Goal: Feedback & Contribution: Contribute content

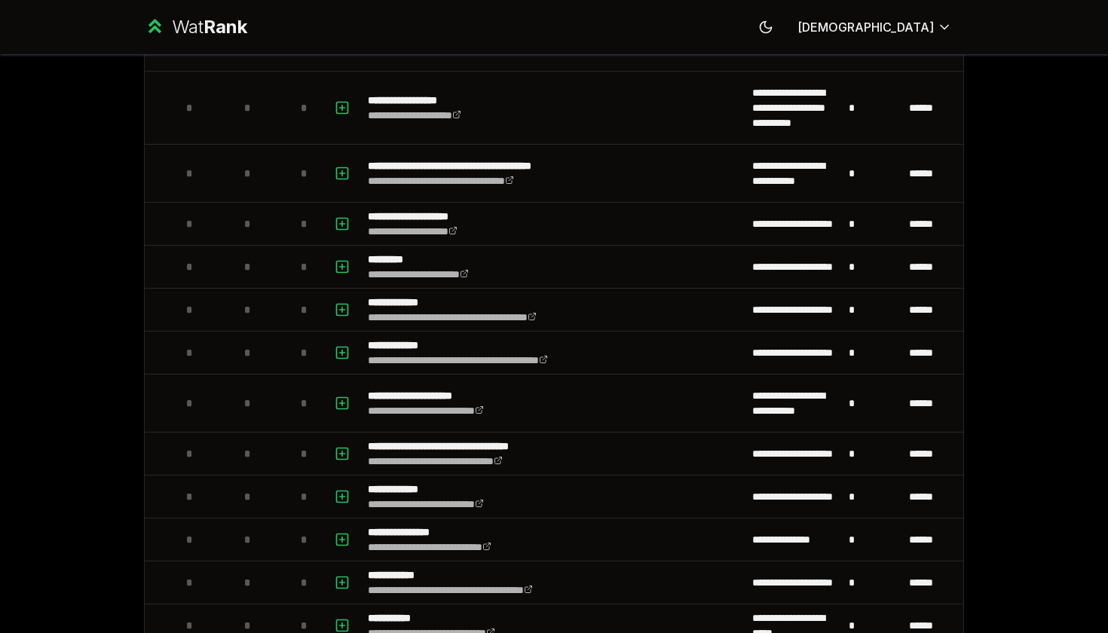
scroll to position [3899, 0]
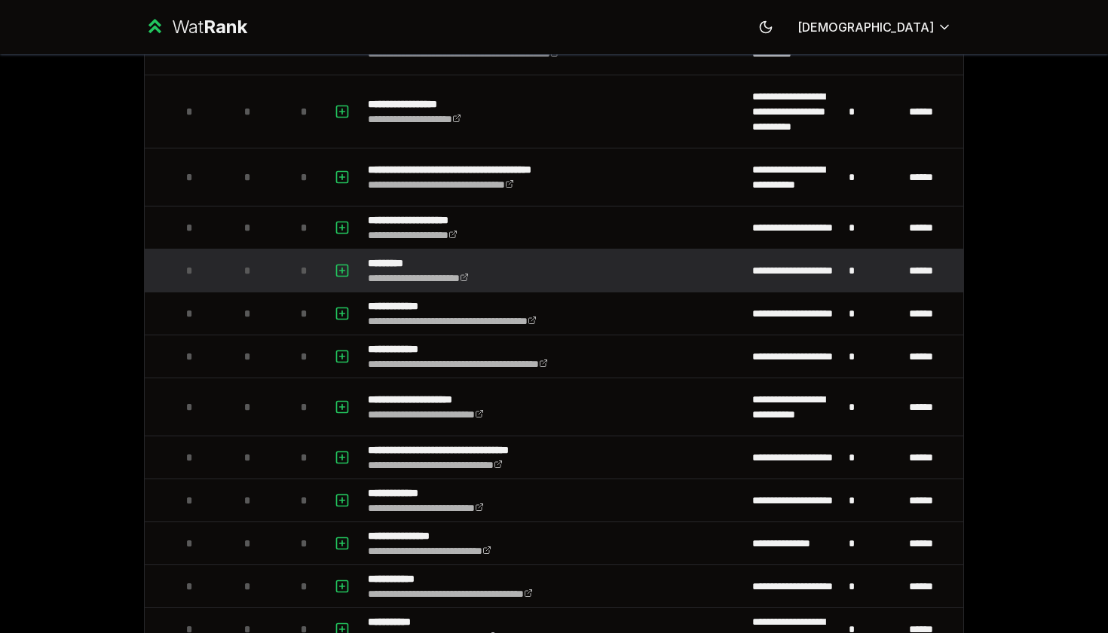
click at [236, 273] on div "*" at bounding box center [247, 271] width 30 height 30
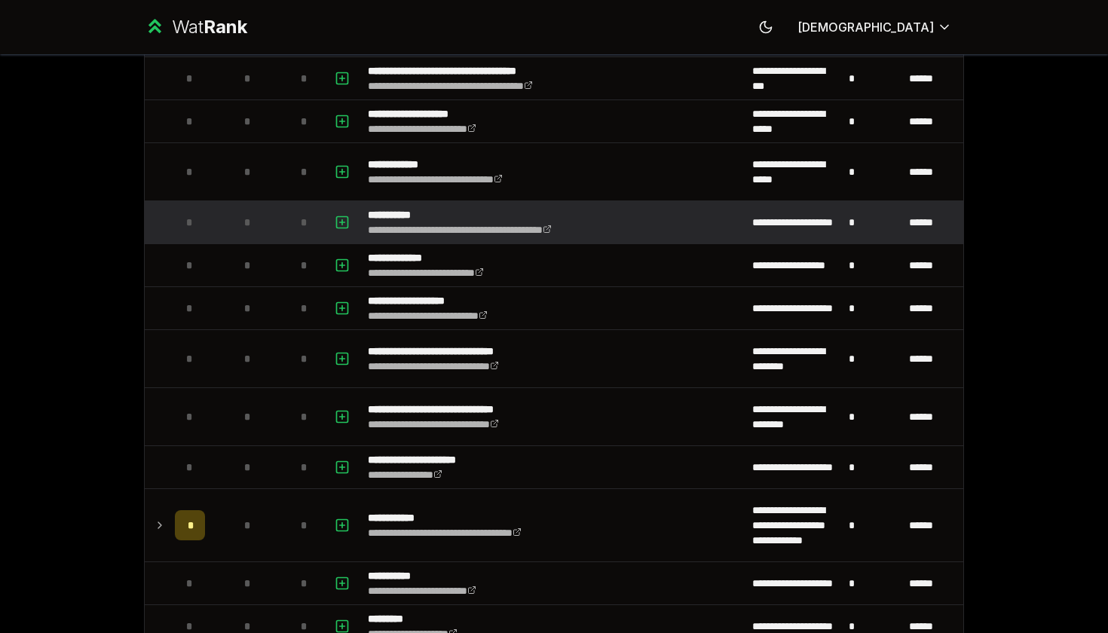
scroll to position [1007, 0]
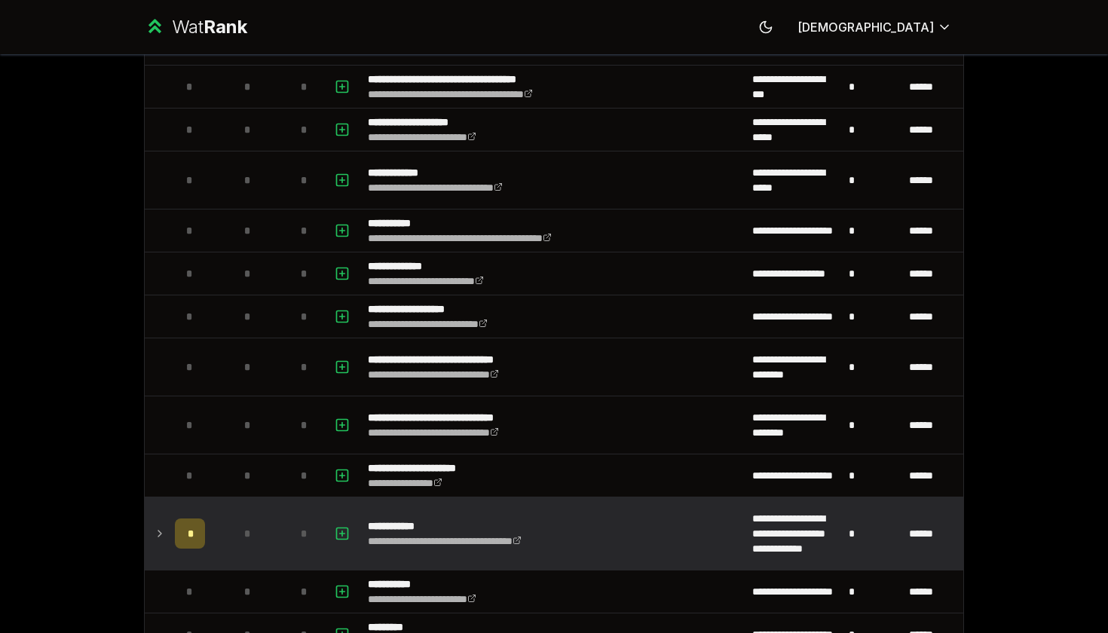
click at [264, 528] on td "*" at bounding box center [247, 534] width 72 height 72
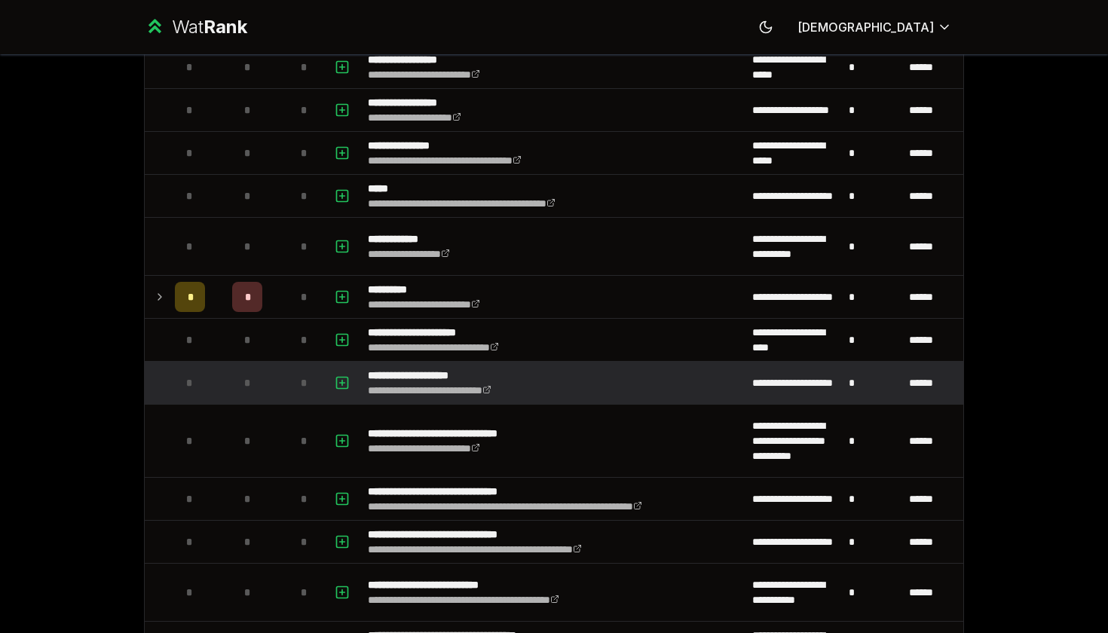
scroll to position [449, 0]
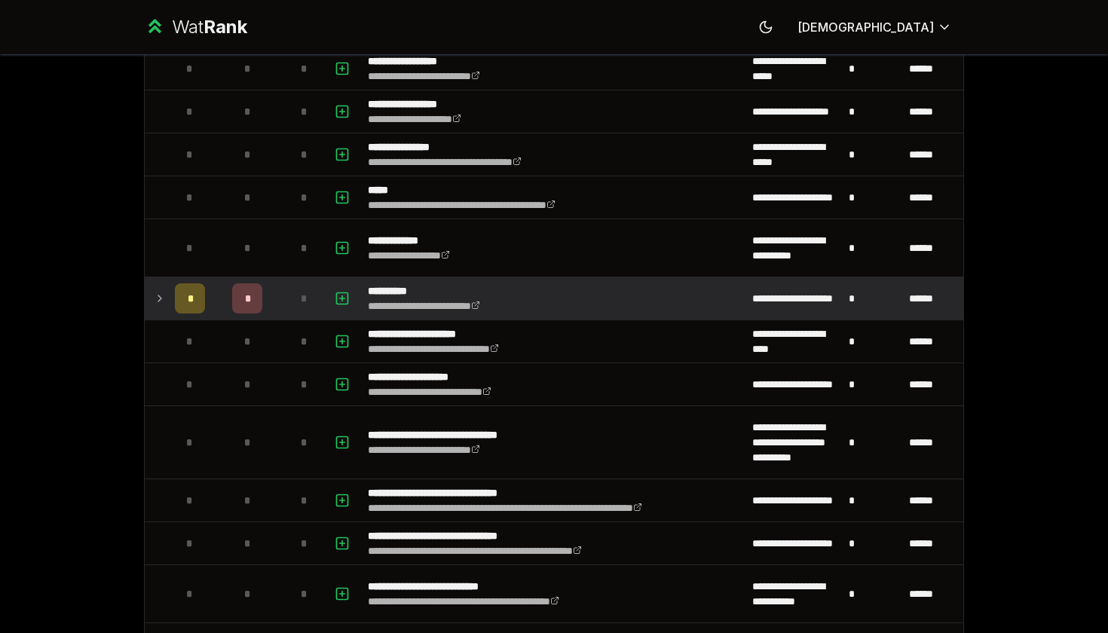
click at [286, 300] on td "*" at bounding box center [304, 298] width 42 height 42
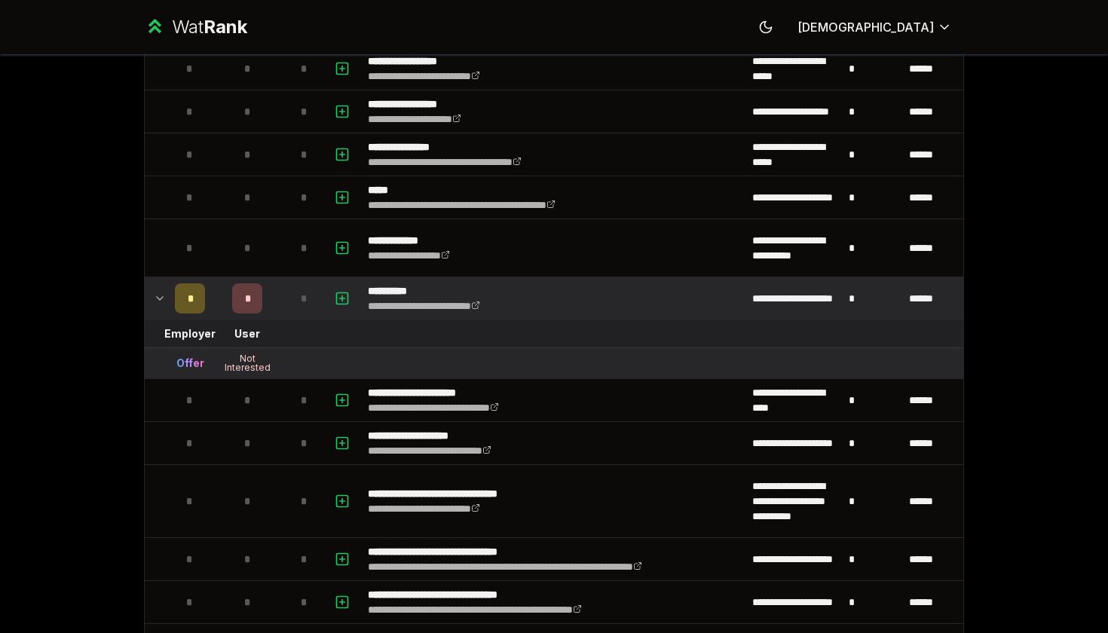
click at [198, 365] on div "Offer" at bounding box center [190, 363] width 28 height 15
click at [251, 358] on div "Not Interested" at bounding box center [247, 363] width 60 height 18
click at [276, 359] on div "Not Interested" at bounding box center [247, 363] width 60 height 18
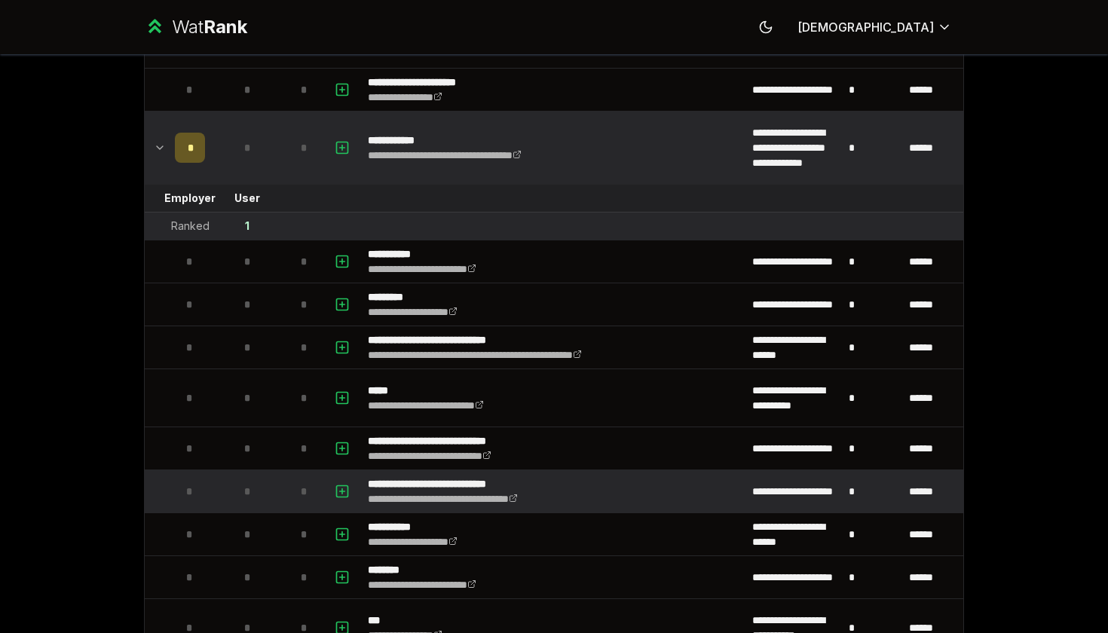
scroll to position [1444, 0]
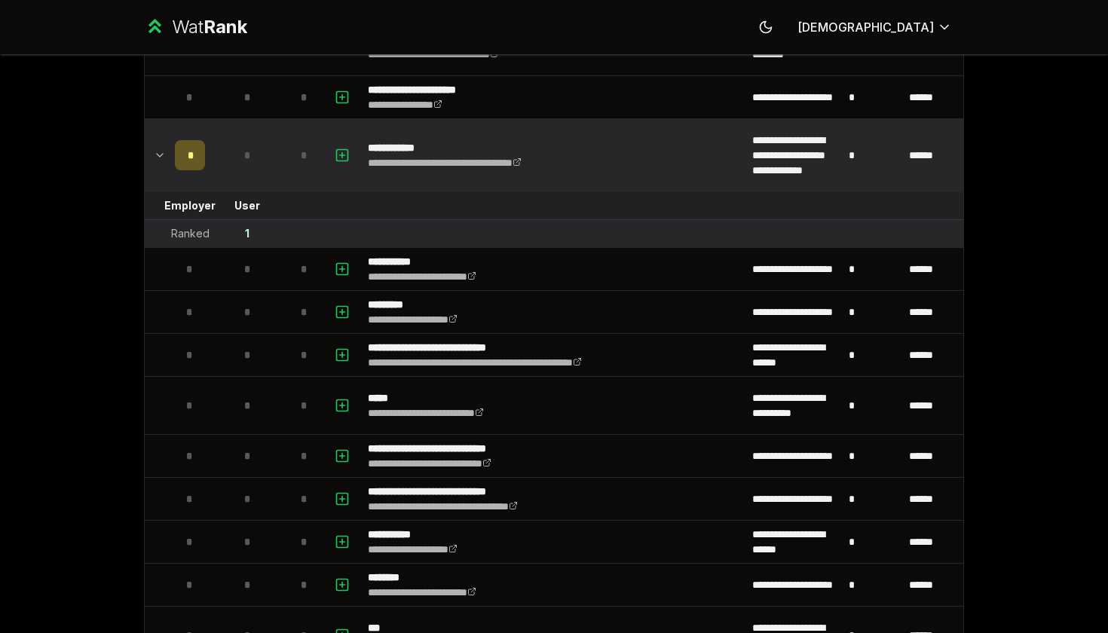
click at [249, 160] on span "*" at bounding box center [246, 155] width 7 height 15
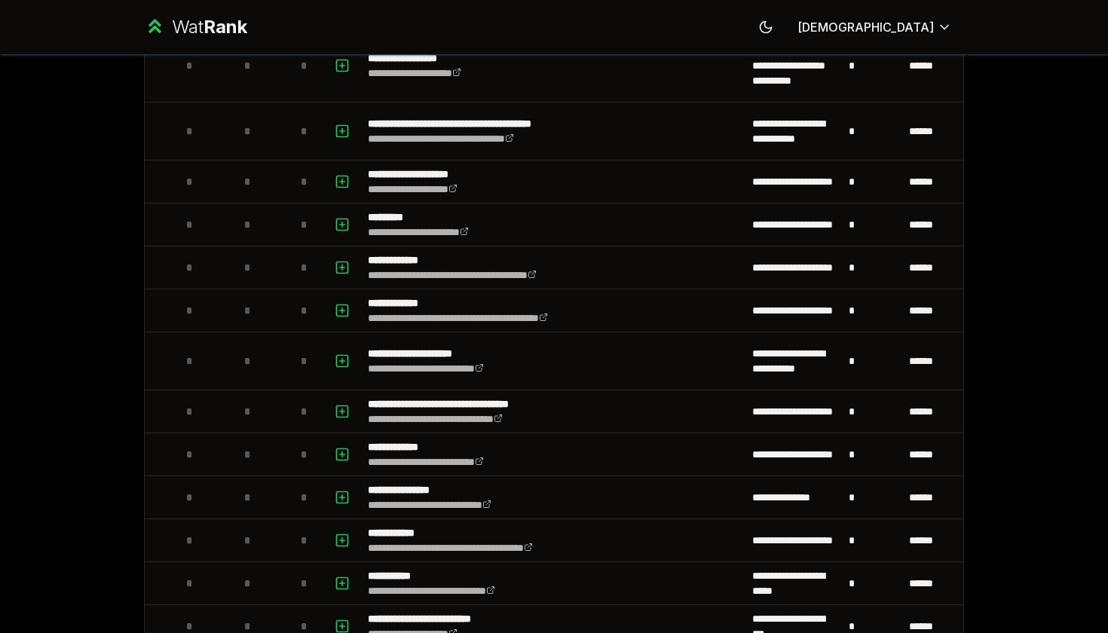
scroll to position [4012, 0]
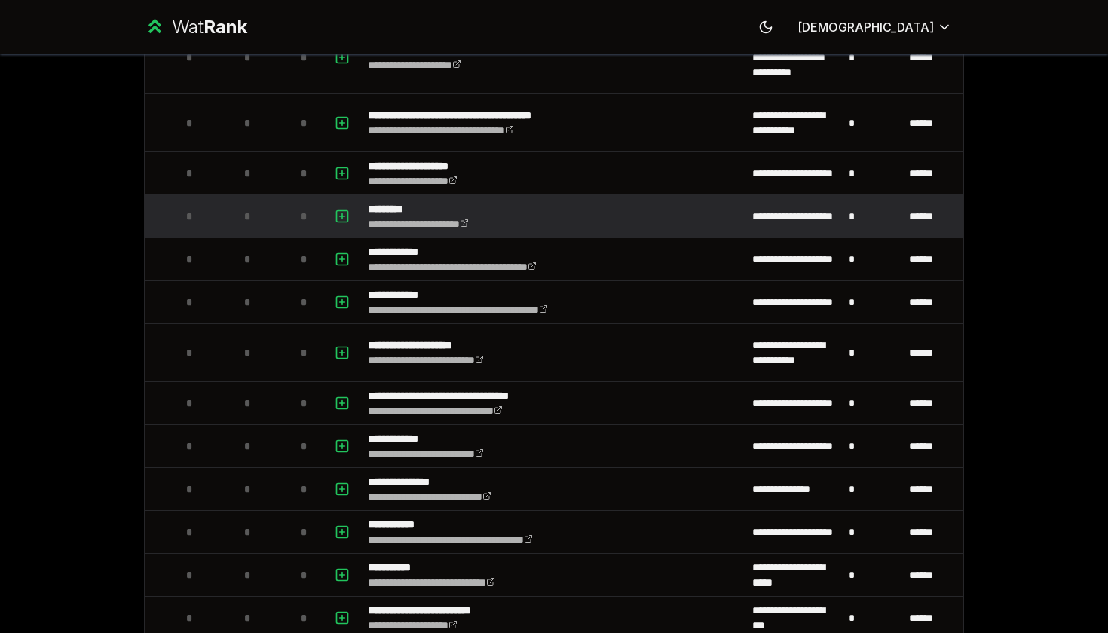
click at [237, 203] on div "*" at bounding box center [247, 216] width 30 height 30
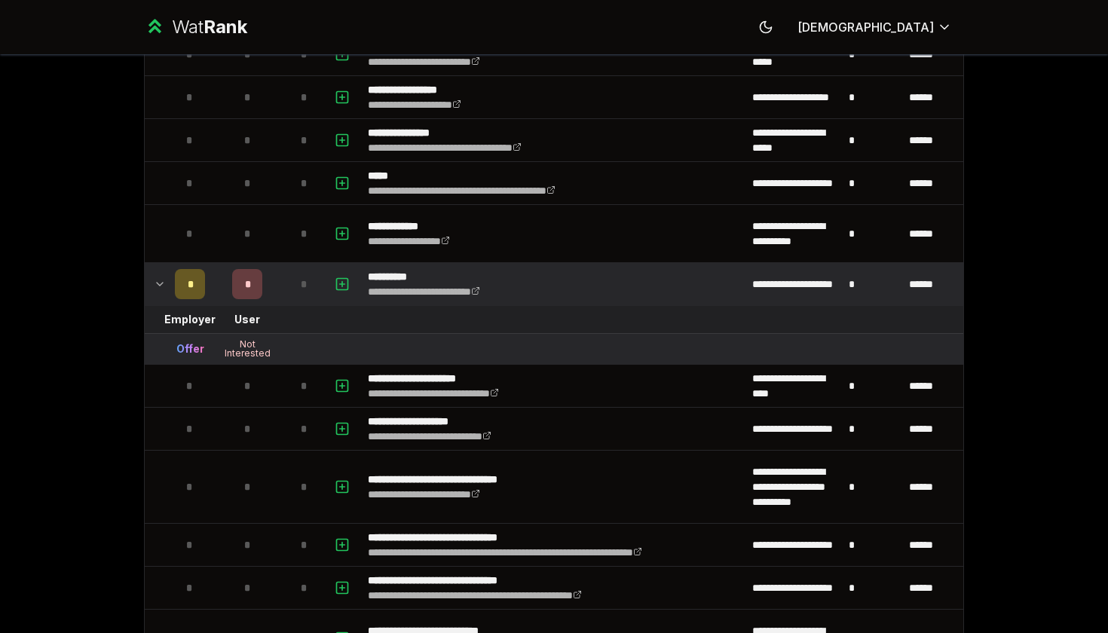
scroll to position [466, 0]
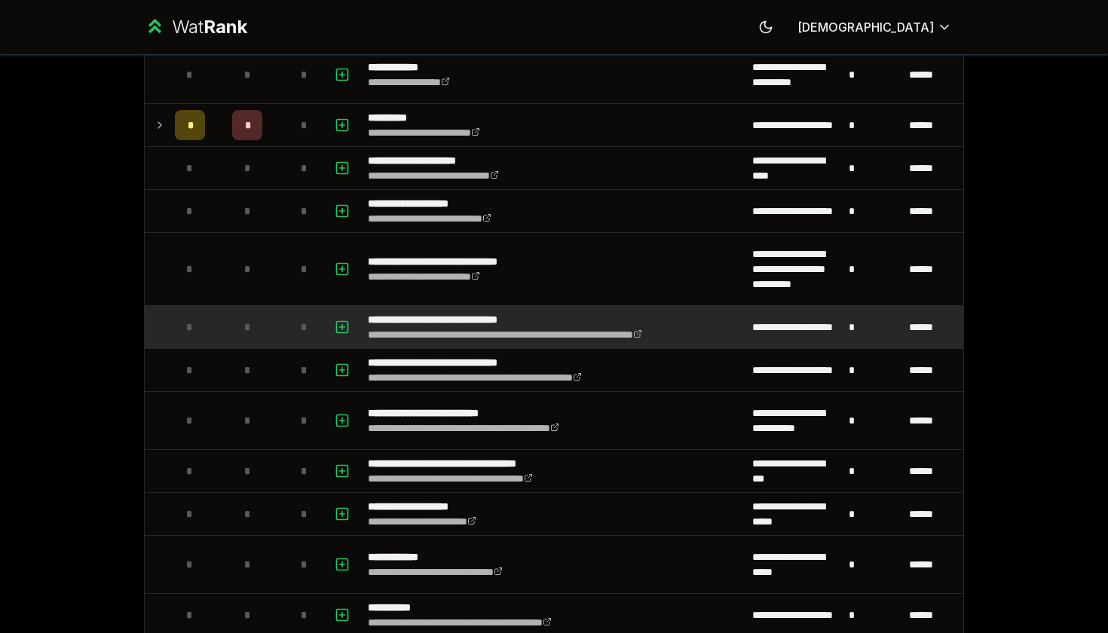
scroll to position [558, 0]
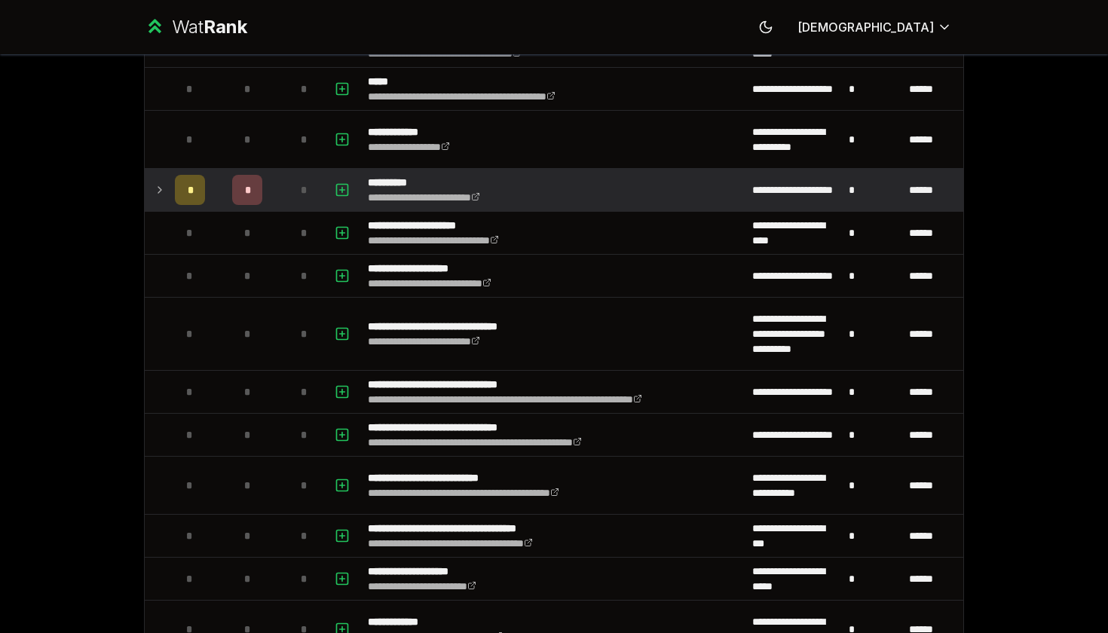
click at [568, 184] on td "**********" at bounding box center [554, 190] width 384 height 42
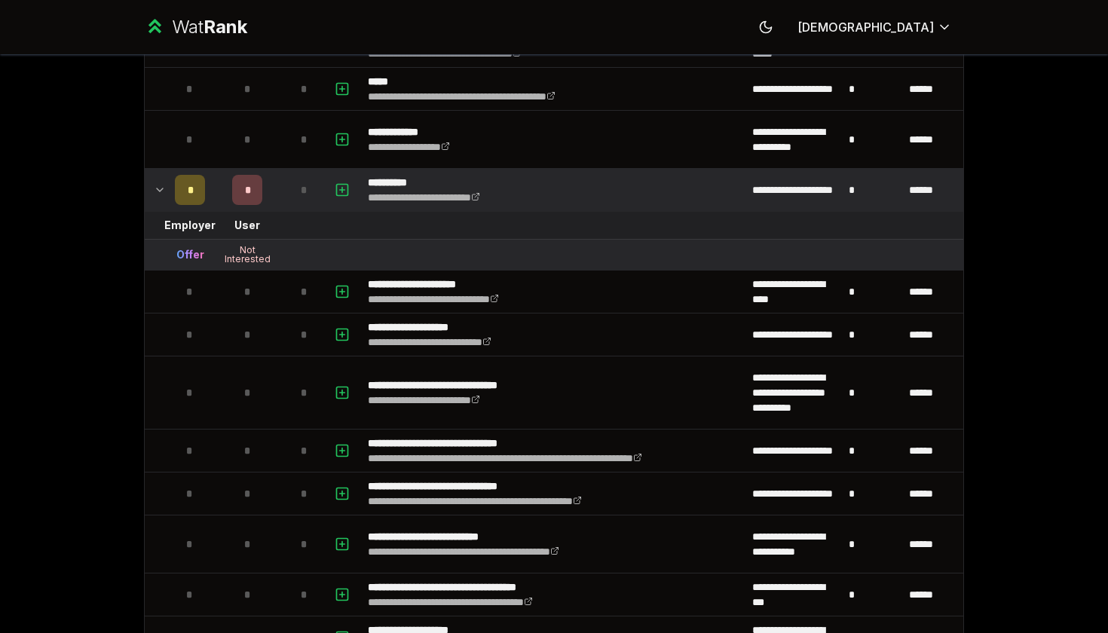
click at [253, 250] on div "Not Interested" at bounding box center [247, 255] width 60 height 18
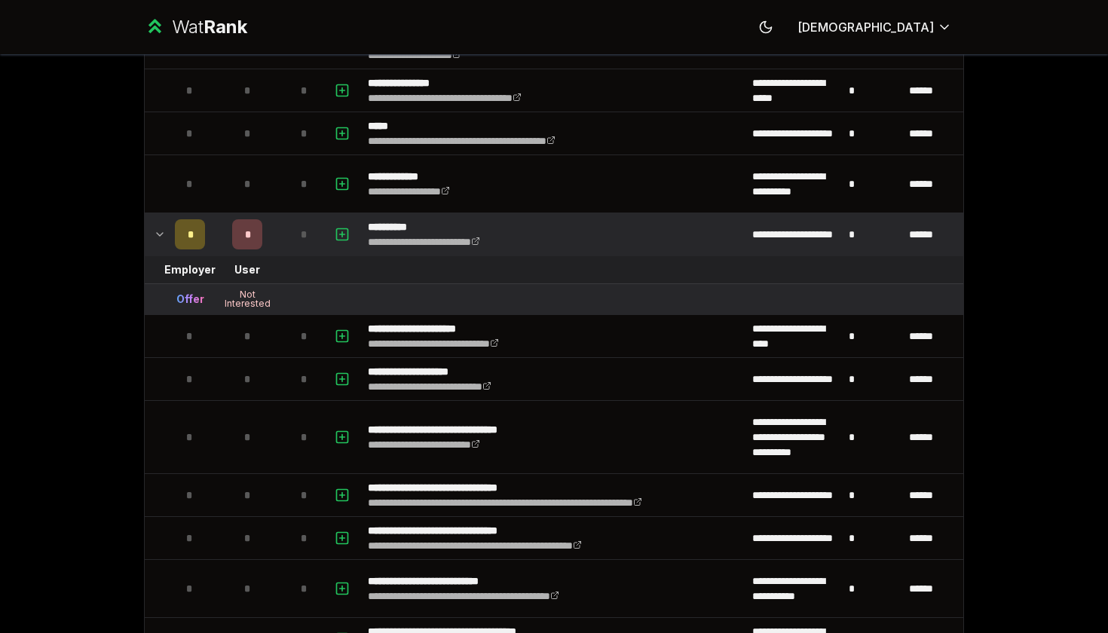
scroll to position [519, 0]
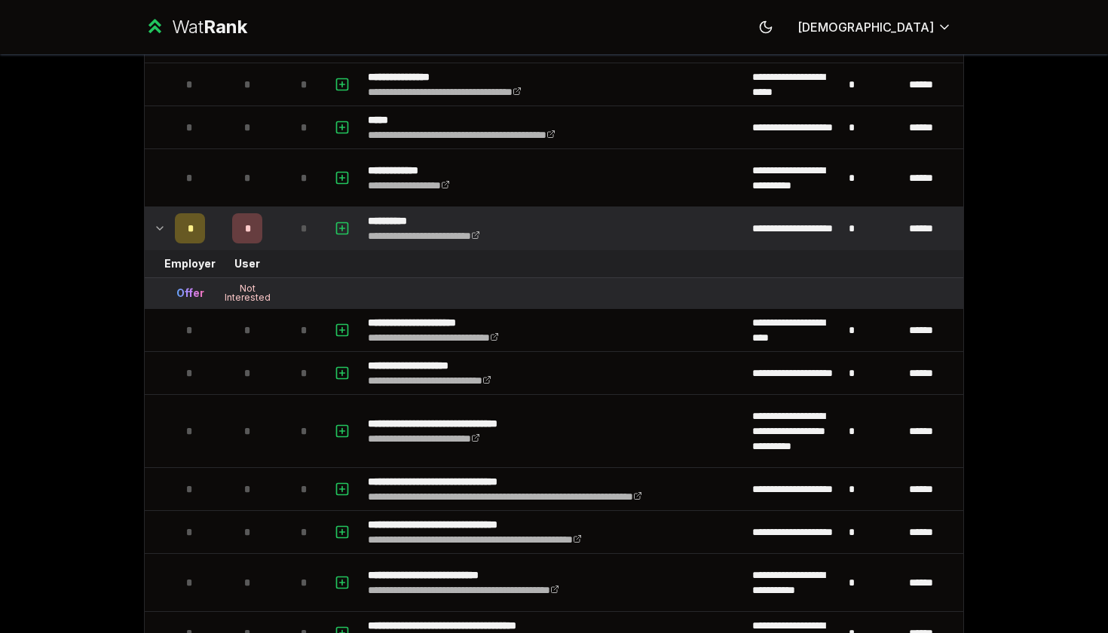
click at [186, 299] on div "Offer" at bounding box center [190, 293] width 28 height 15
click at [157, 233] on icon at bounding box center [160, 228] width 12 height 18
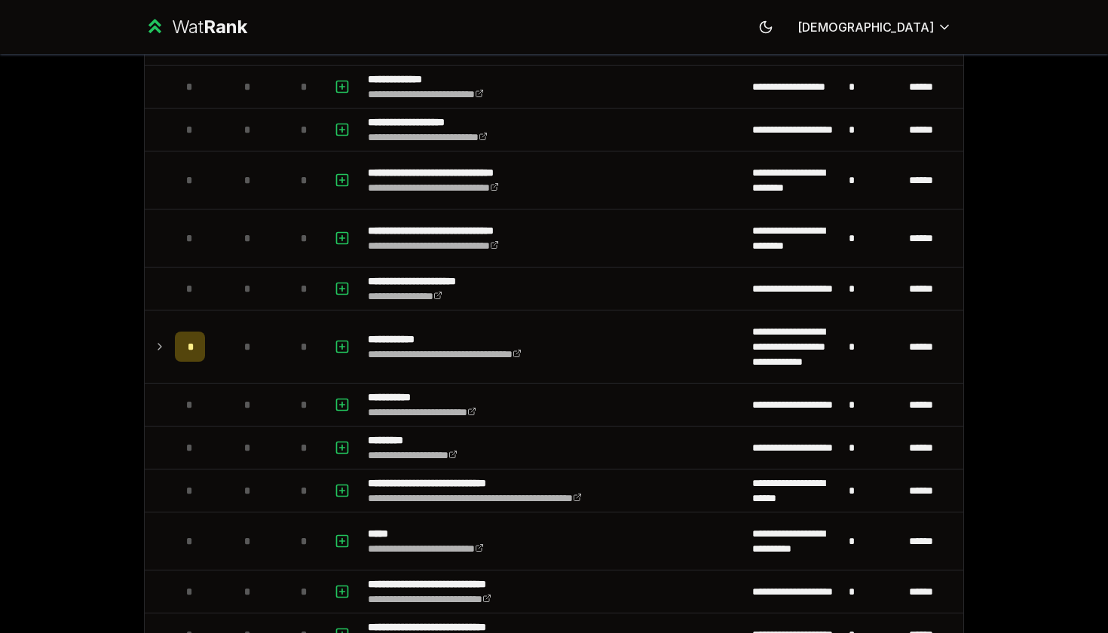
scroll to position [1199, 0]
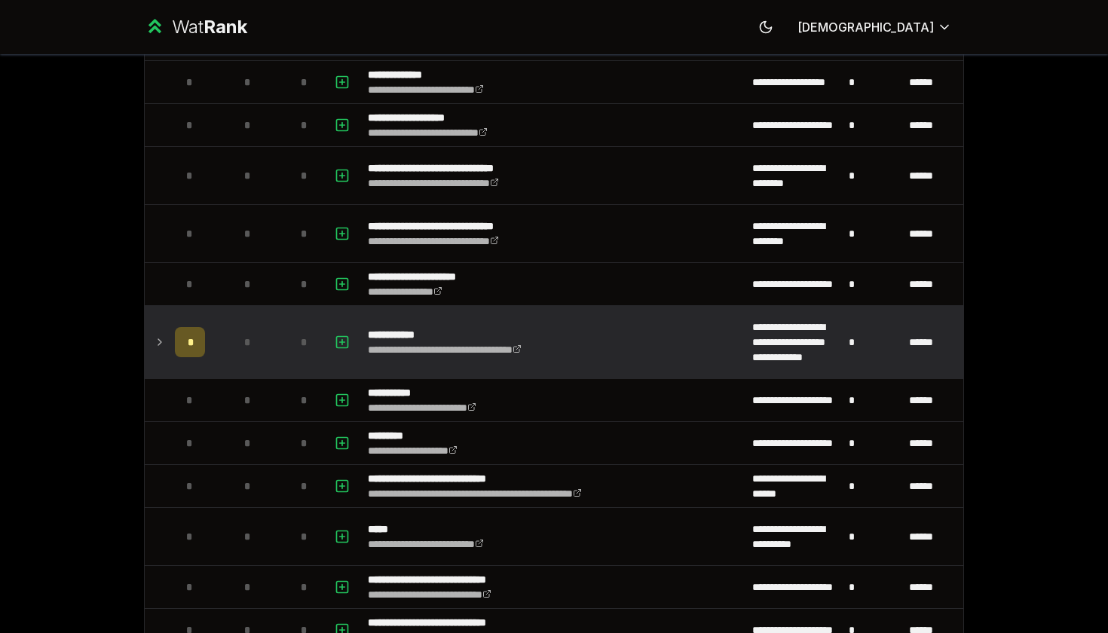
click at [160, 332] on td at bounding box center [157, 342] width 24 height 72
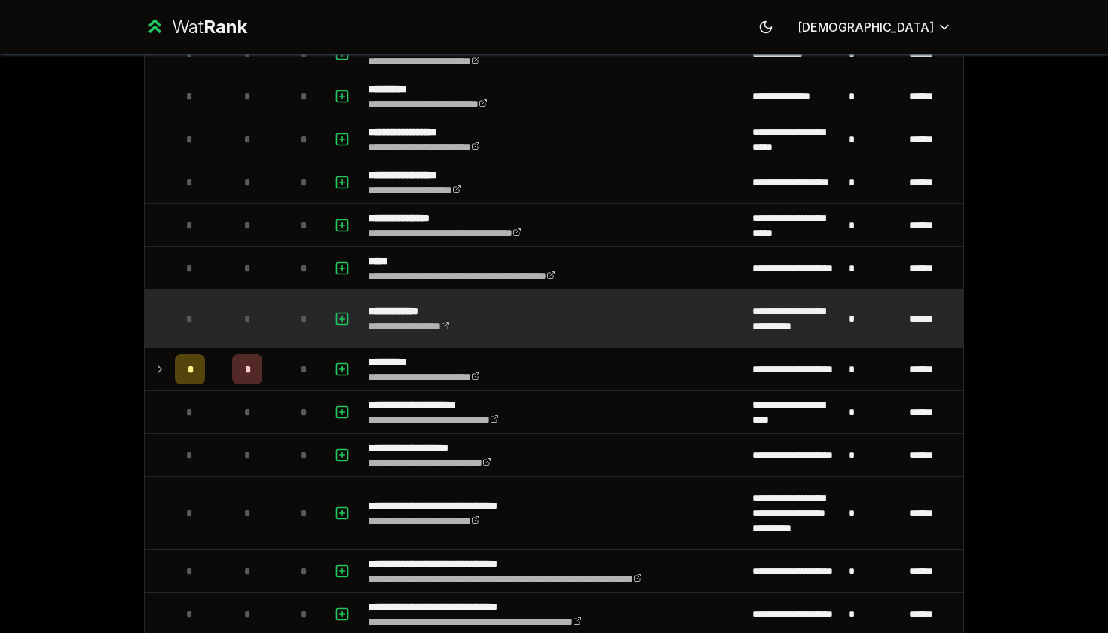
scroll to position [396, 0]
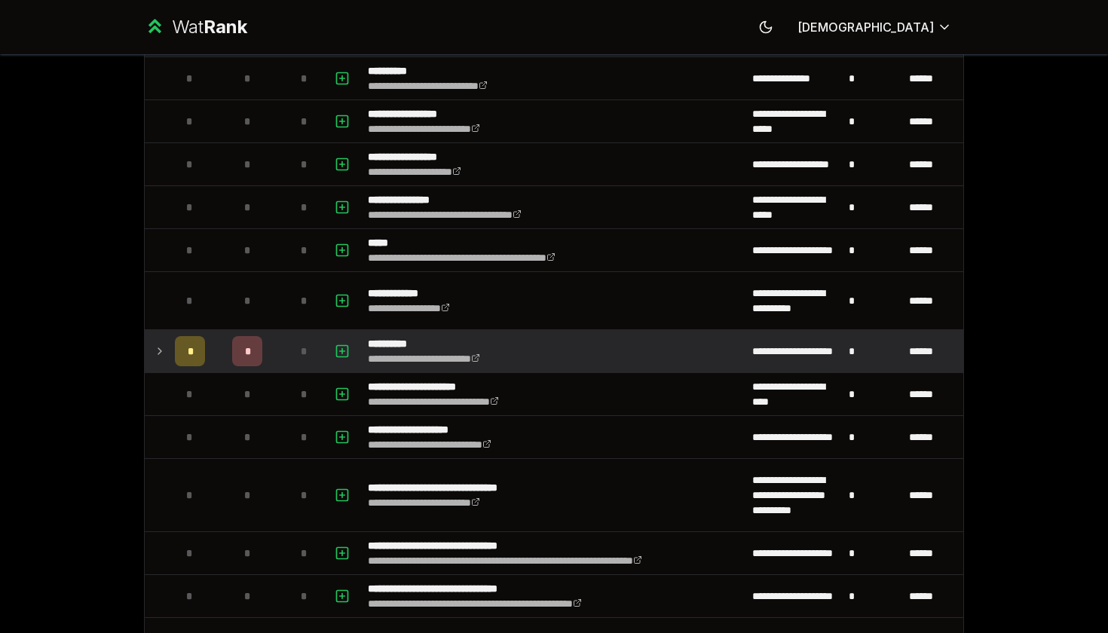
click at [218, 343] on td "*" at bounding box center [247, 351] width 72 height 42
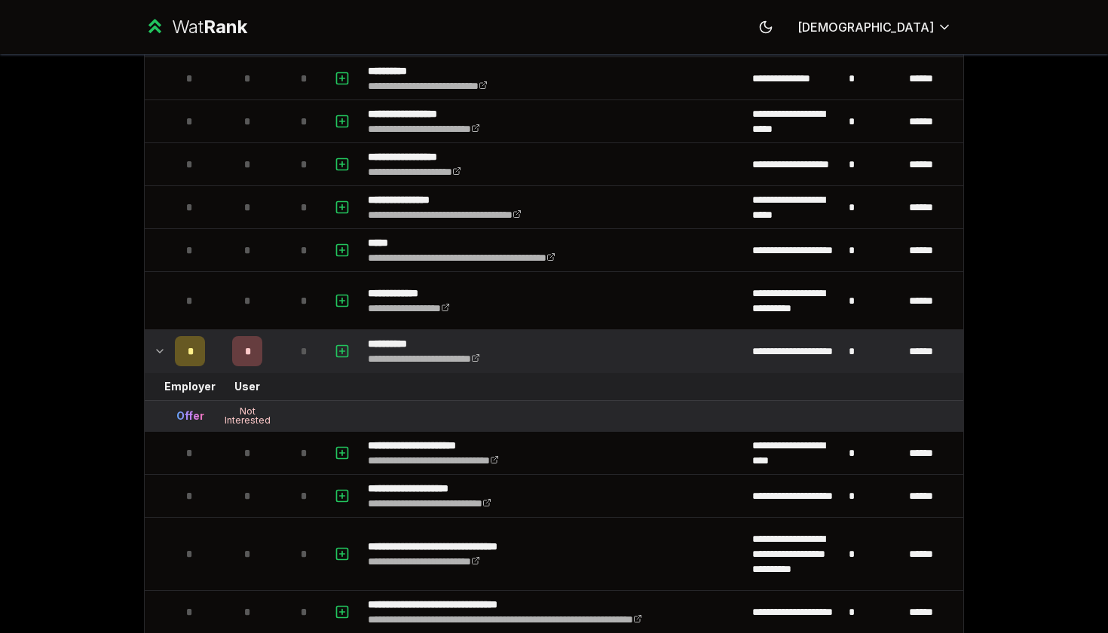
click at [218, 343] on td "*" at bounding box center [247, 351] width 72 height 42
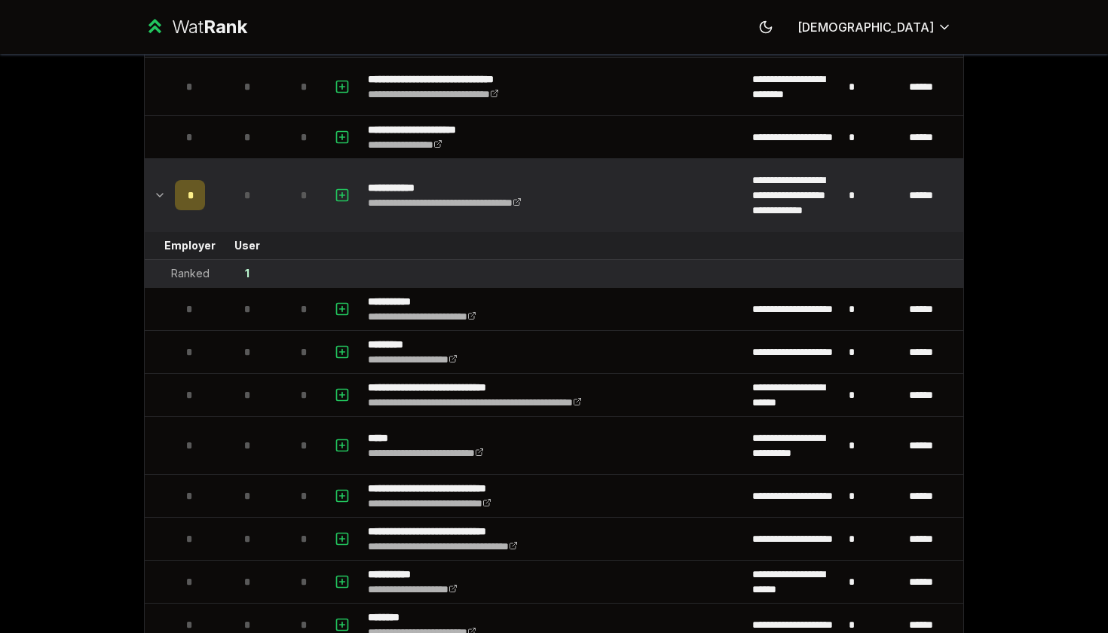
click at [222, 207] on td "*" at bounding box center [247, 195] width 72 height 72
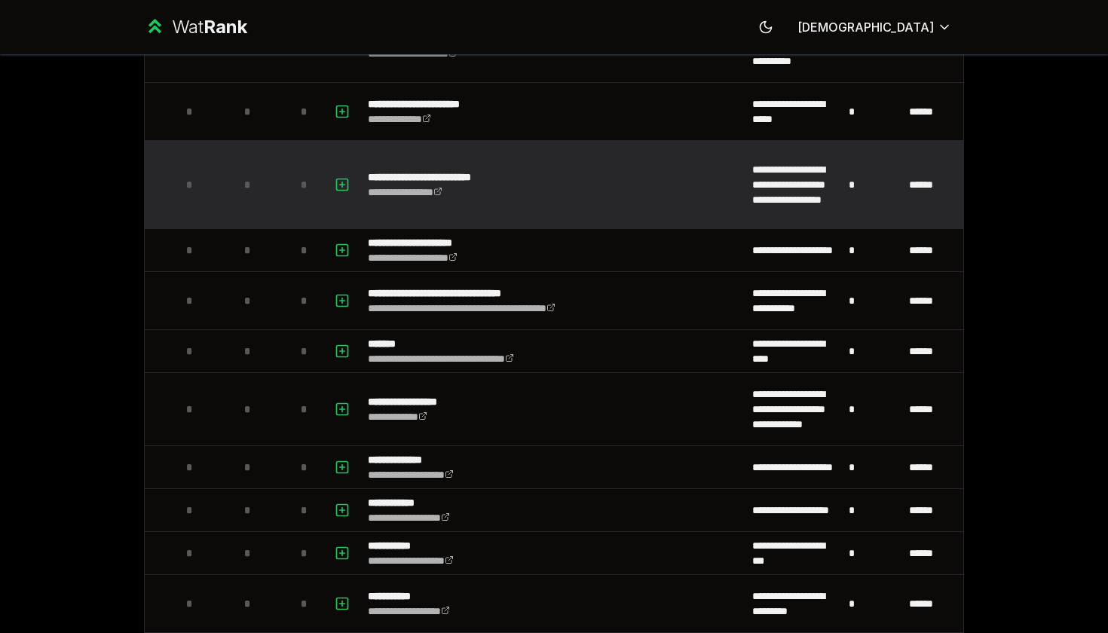
scroll to position [2602, 0]
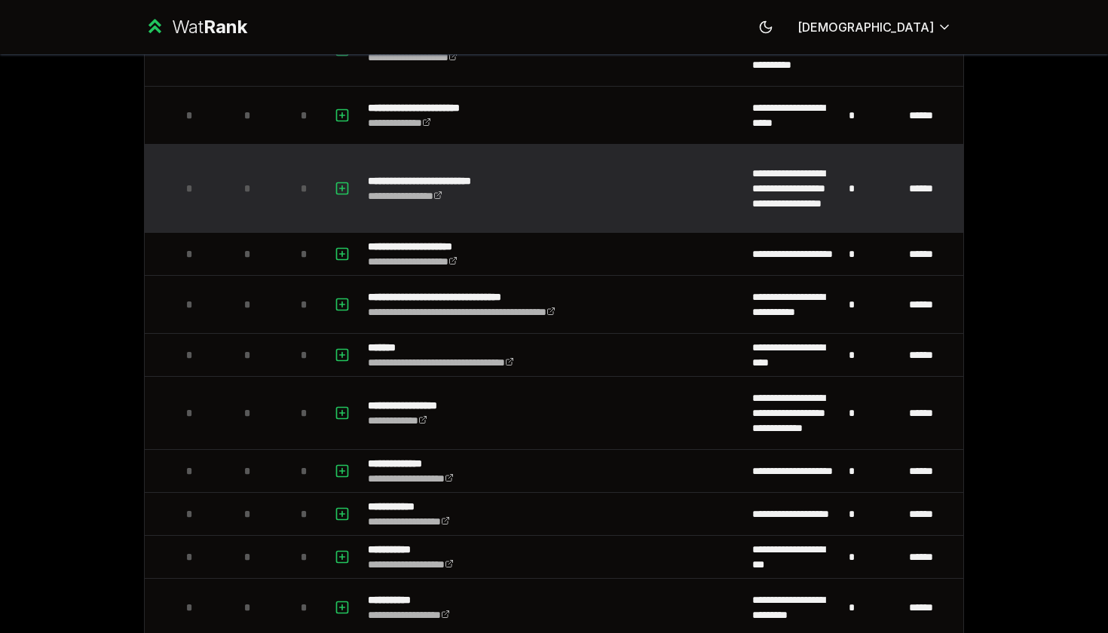
click at [222, 207] on td "*" at bounding box center [247, 188] width 72 height 87
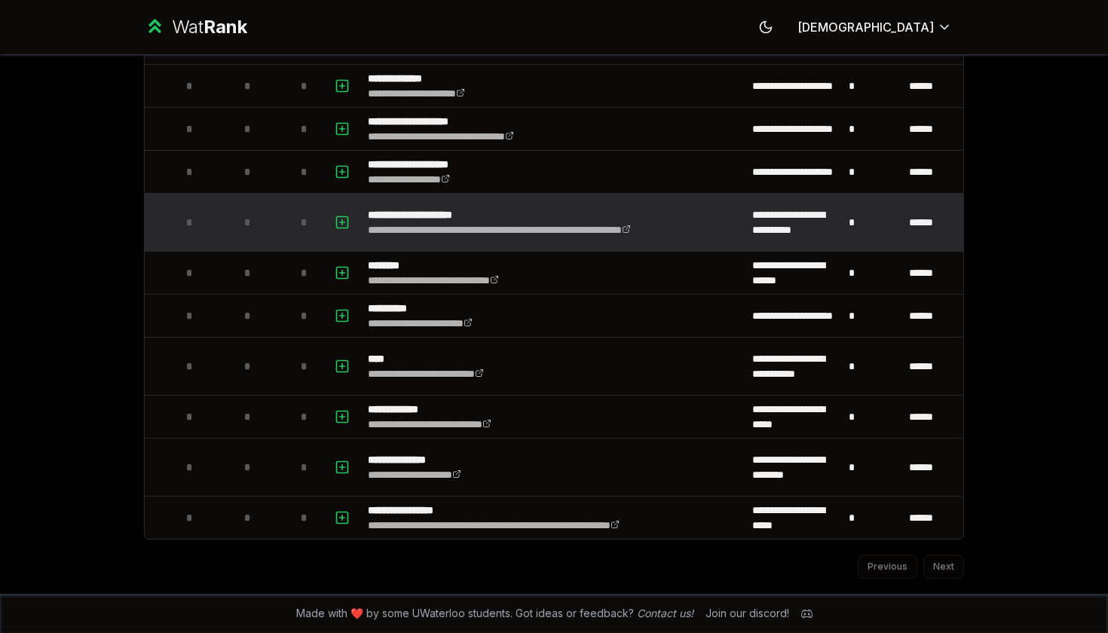
scroll to position [4571, 0]
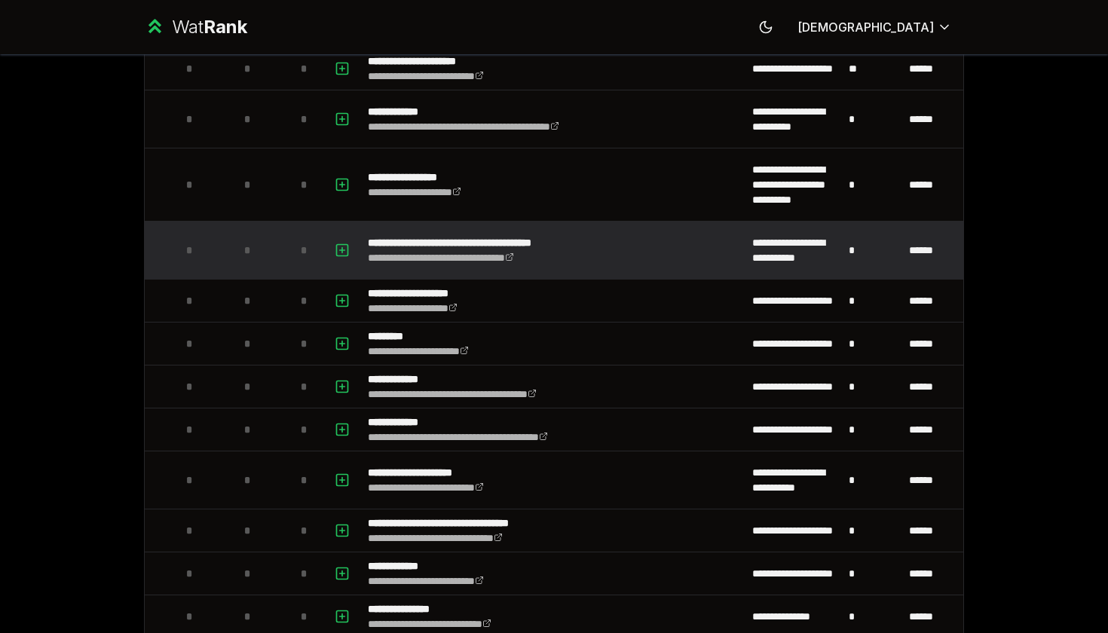
scroll to position [3844, 0]
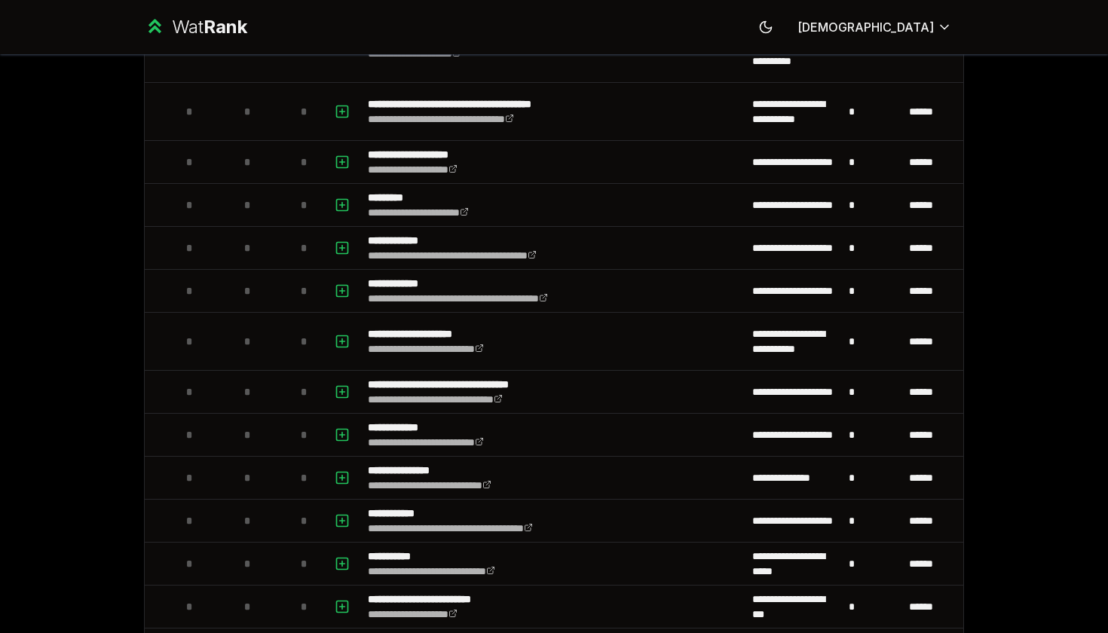
scroll to position [3915, 0]
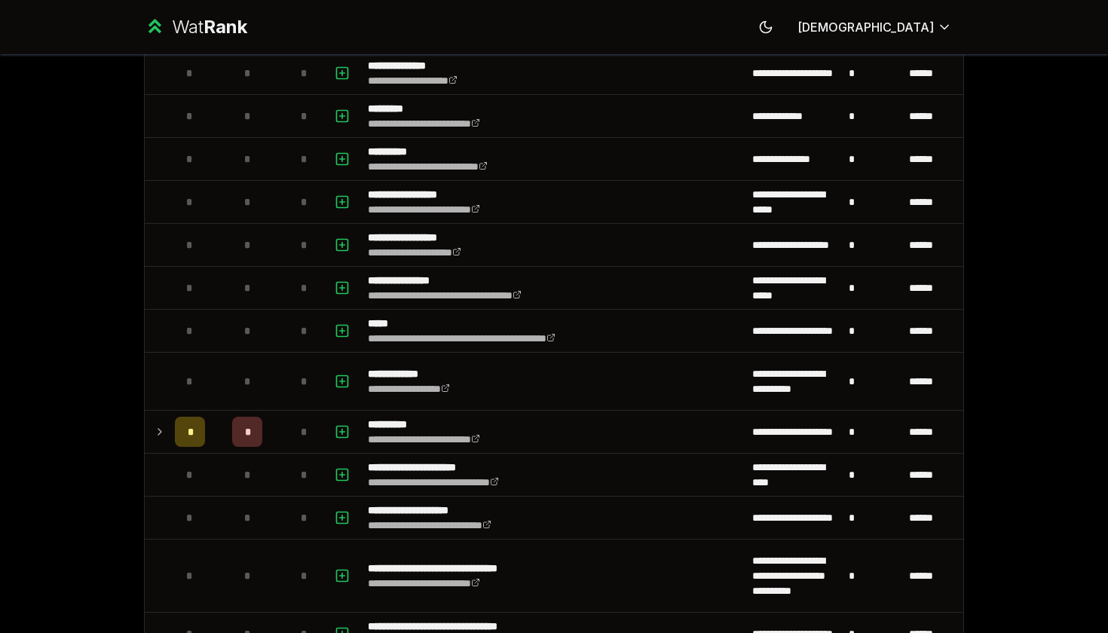
scroll to position [310, 0]
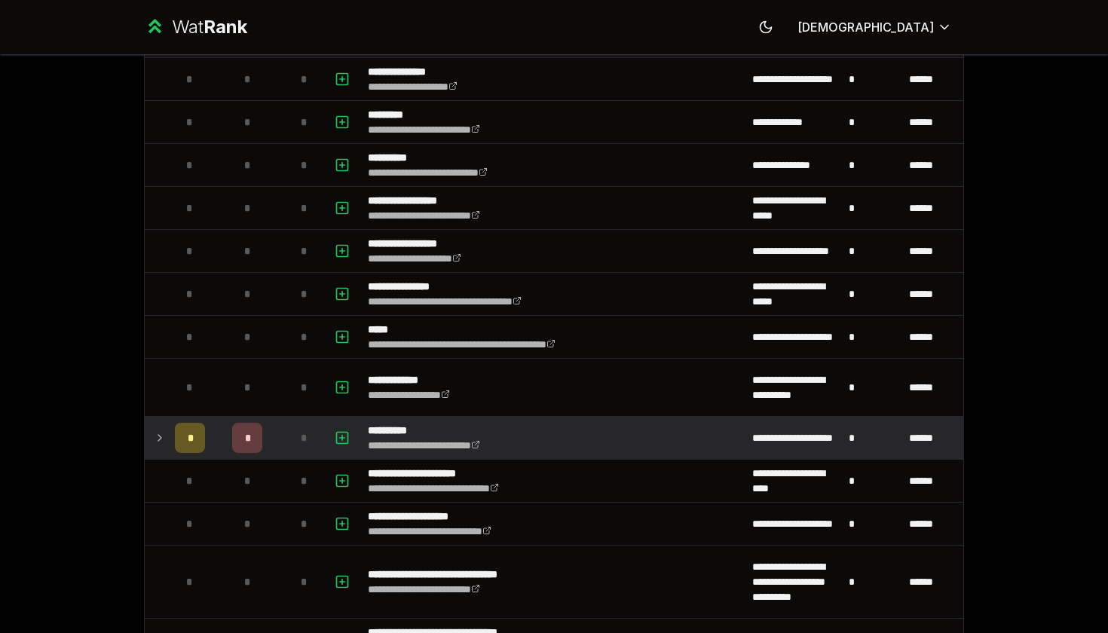
click at [579, 427] on td "**********" at bounding box center [554, 438] width 384 height 42
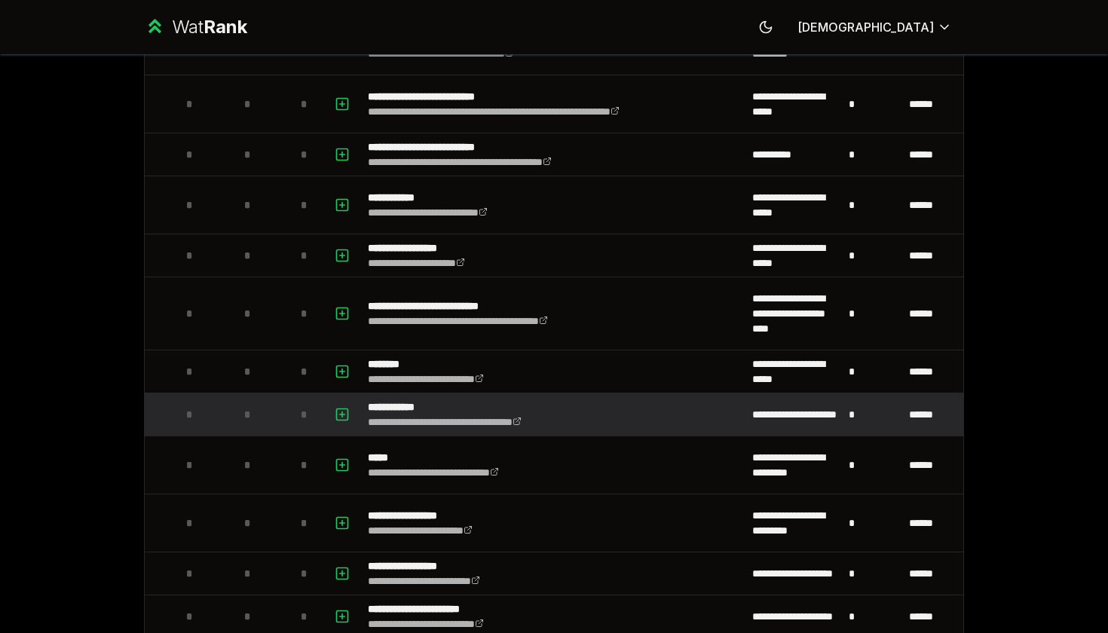
scroll to position [2025, 0]
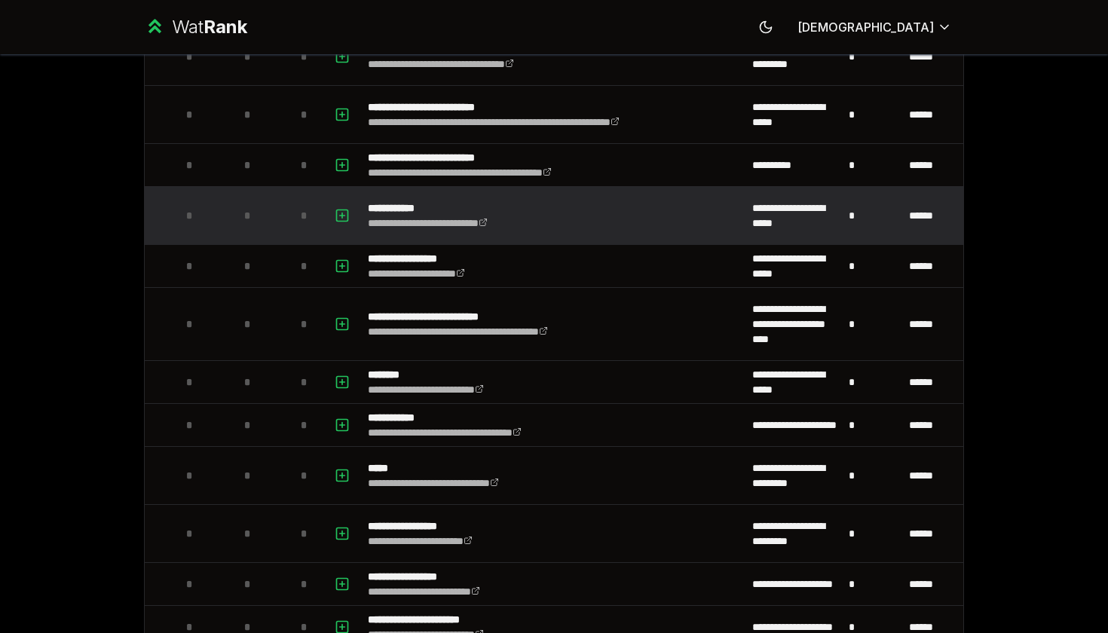
click at [556, 210] on td "**********" at bounding box center [554, 215] width 384 height 57
click at [340, 216] on icon "button" at bounding box center [342, 216] width 15 height 18
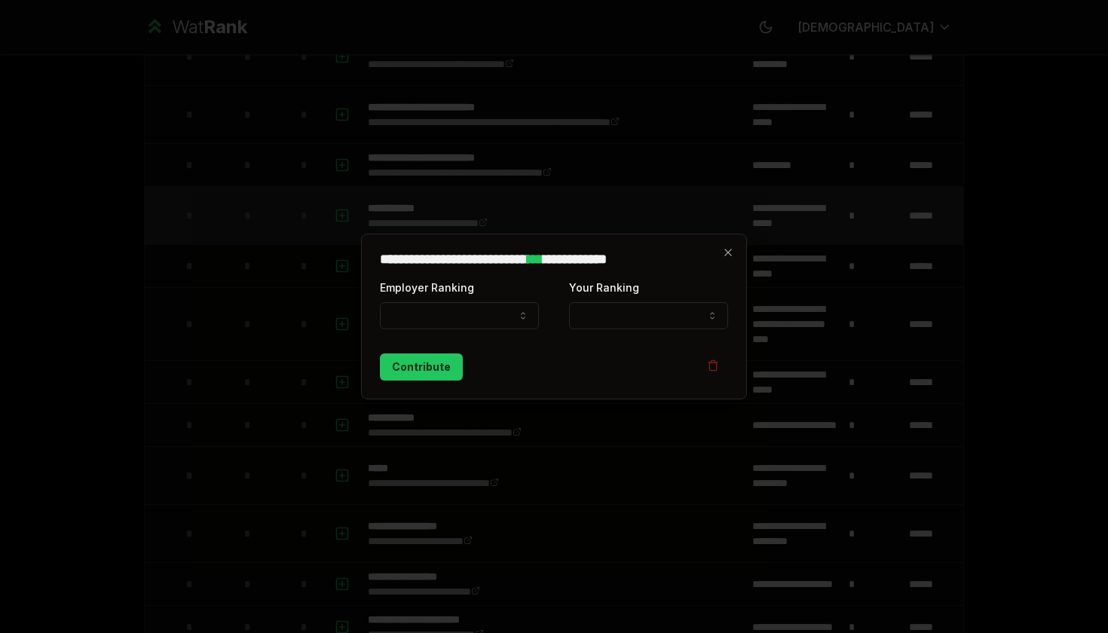
select select
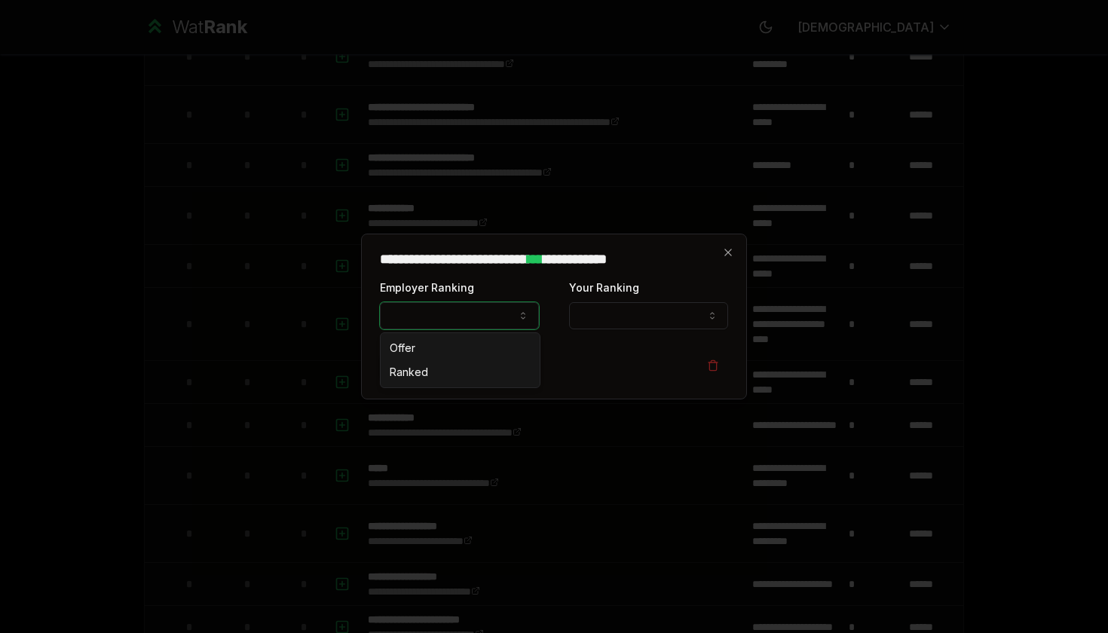
click at [525, 321] on icon "button" at bounding box center [523, 316] width 12 height 12
click at [725, 251] on icon "button" at bounding box center [728, 252] width 12 height 12
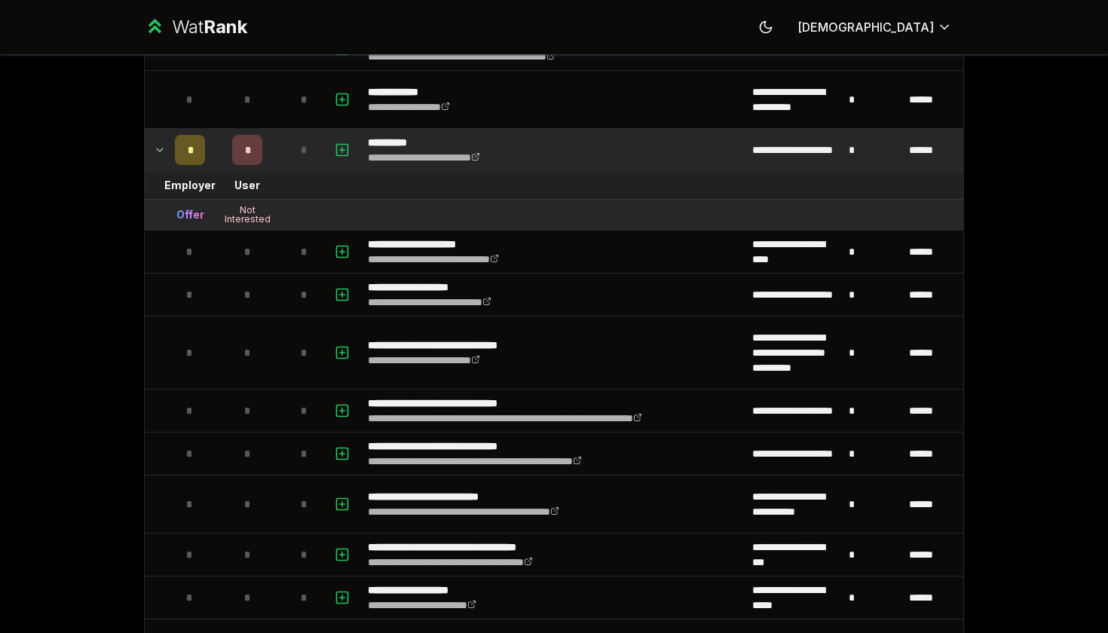
scroll to position [623, 0]
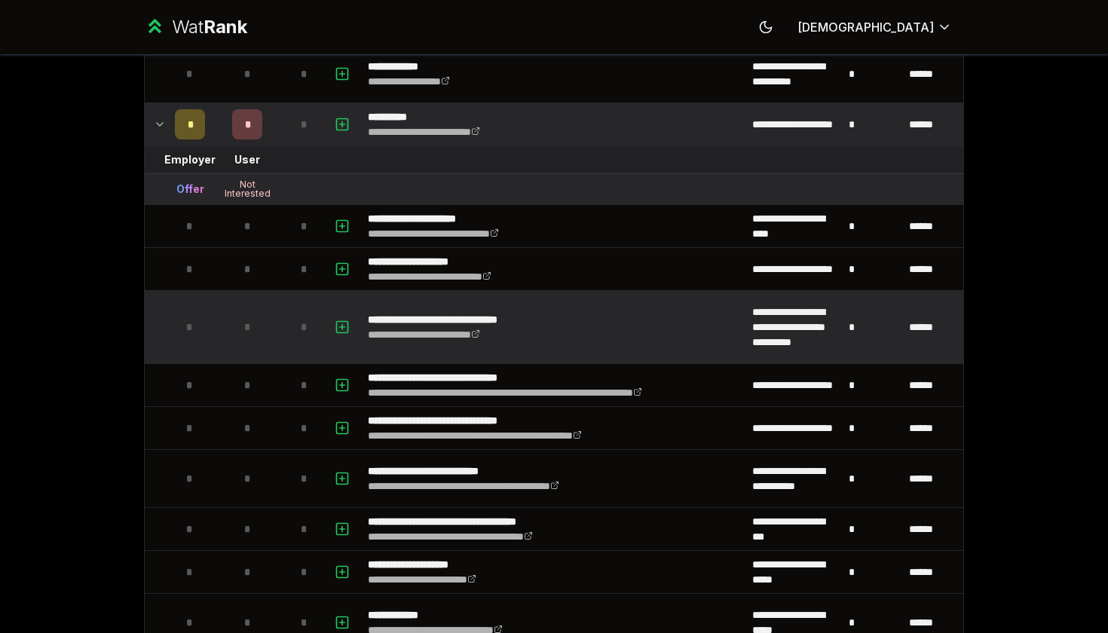
click at [446, 310] on td "**********" at bounding box center [554, 327] width 384 height 72
click at [332, 323] on td at bounding box center [344, 327] width 36 height 72
click at [341, 323] on icon "button" at bounding box center [342, 327] width 15 height 18
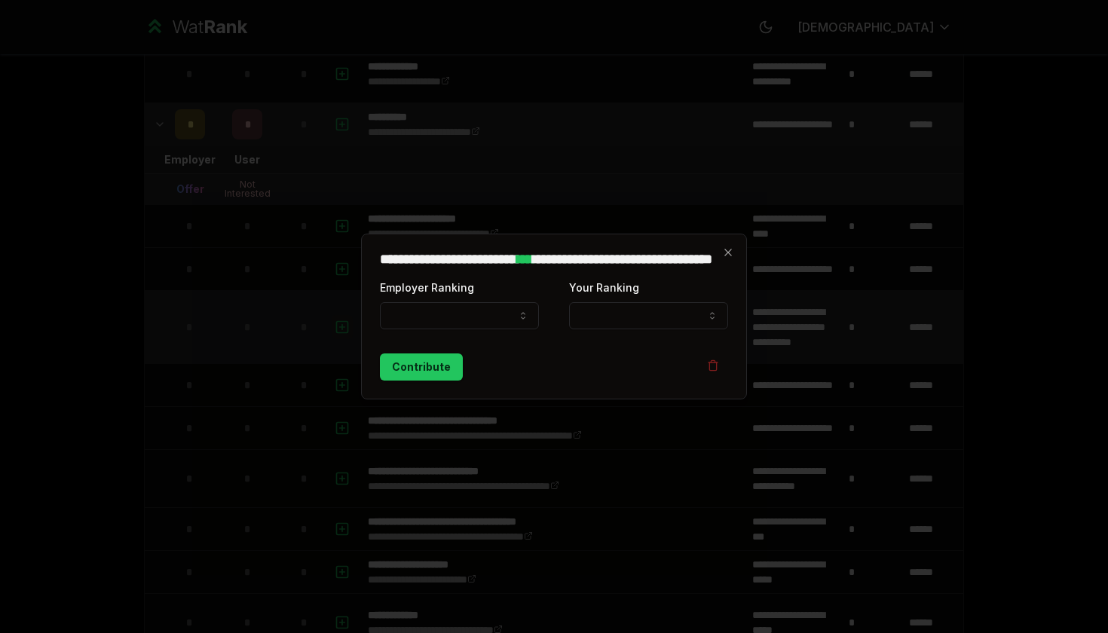
select select
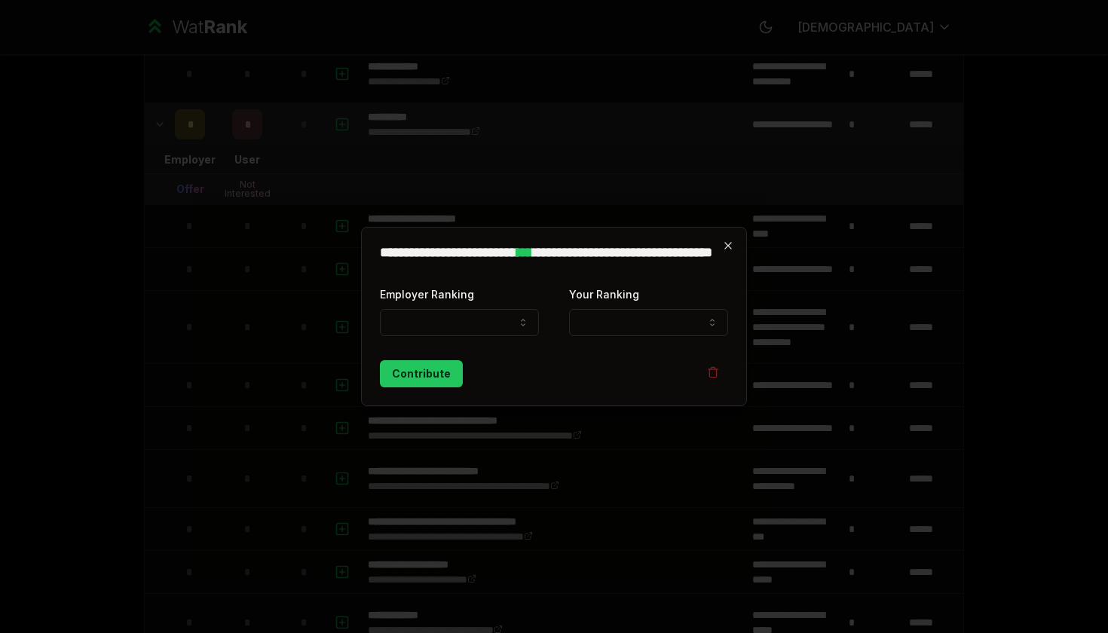
click at [725, 250] on icon "button" at bounding box center [728, 246] width 12 height 12
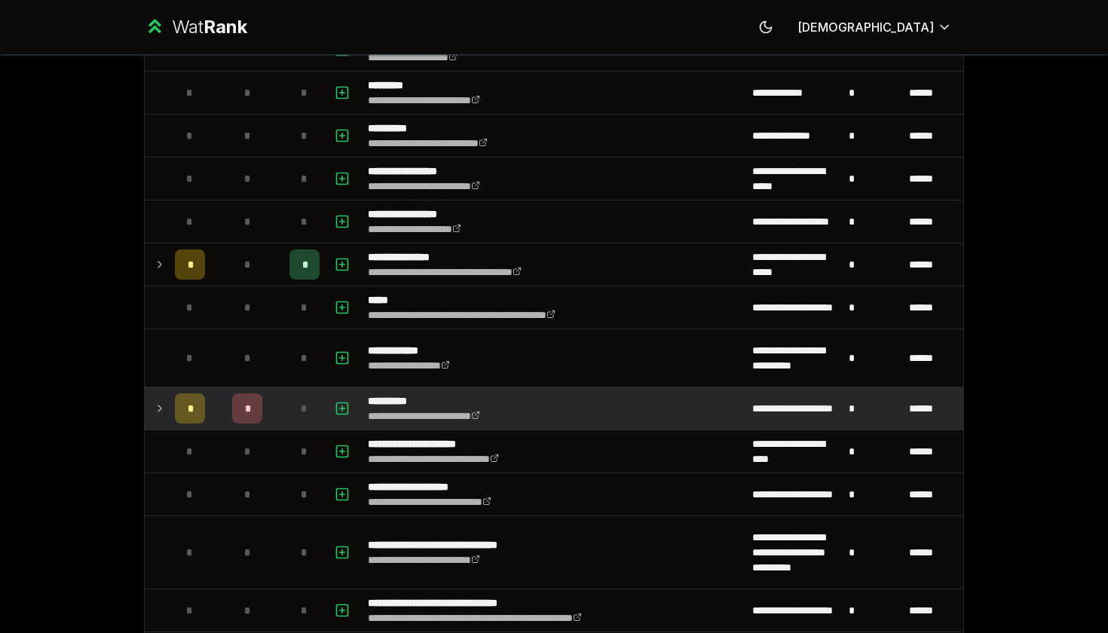
scroll to position [446, 0]
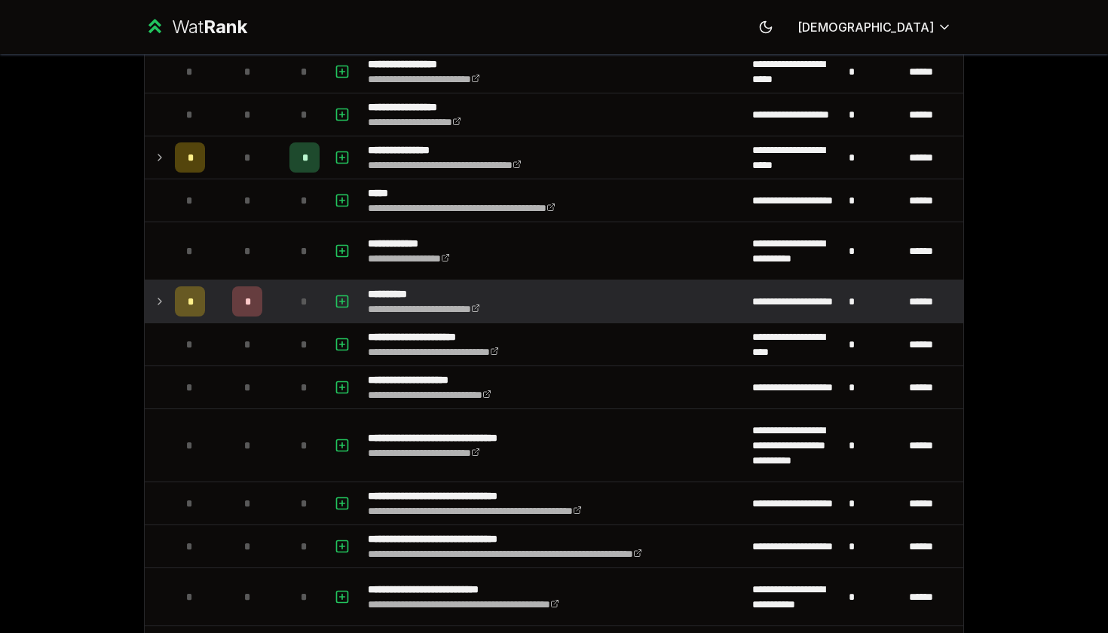
click at [260, 305] on div "*" at bounding box center [247, 301] width 30 height 30
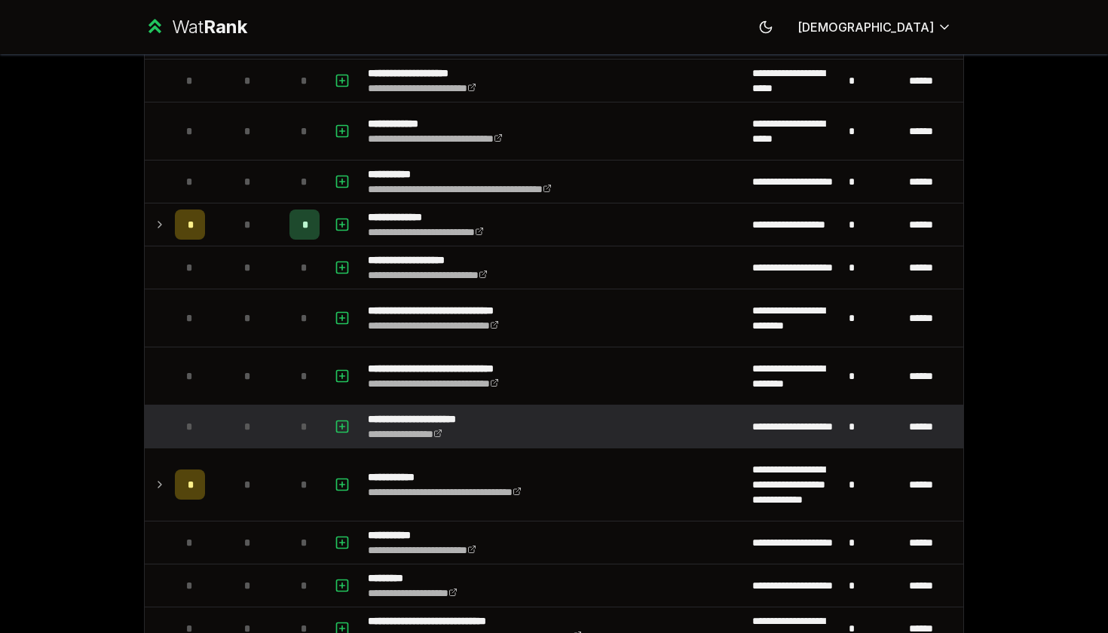
scroll to position [1112, 0]
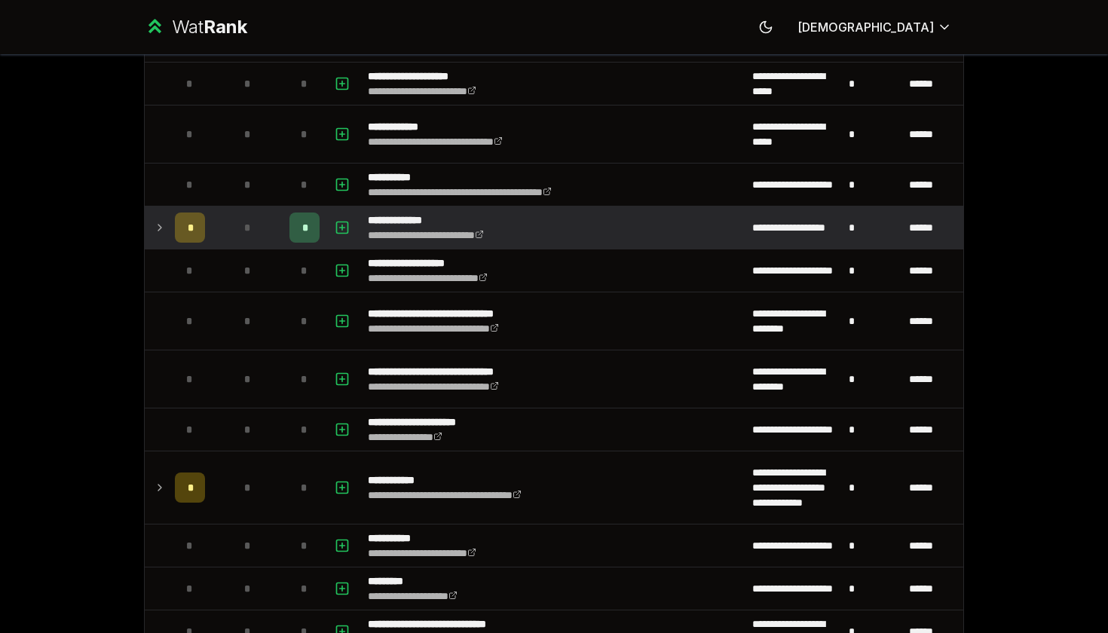
click at [573, 225] on td "**********" at bounding box center [554, 228] width 384 height 42
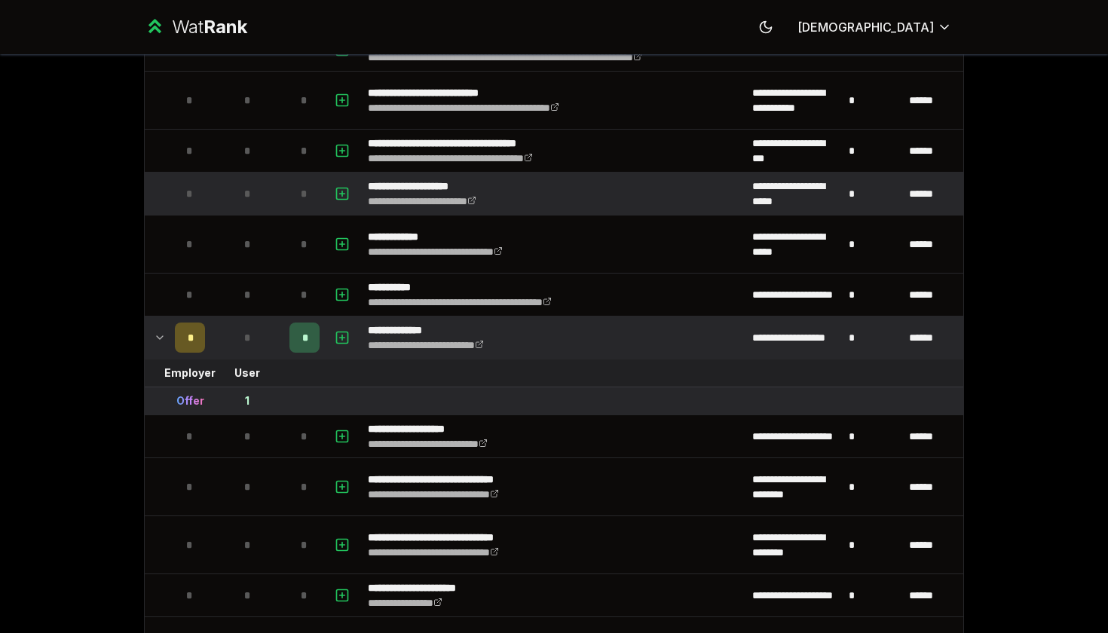
scroll to position [1006, 0]
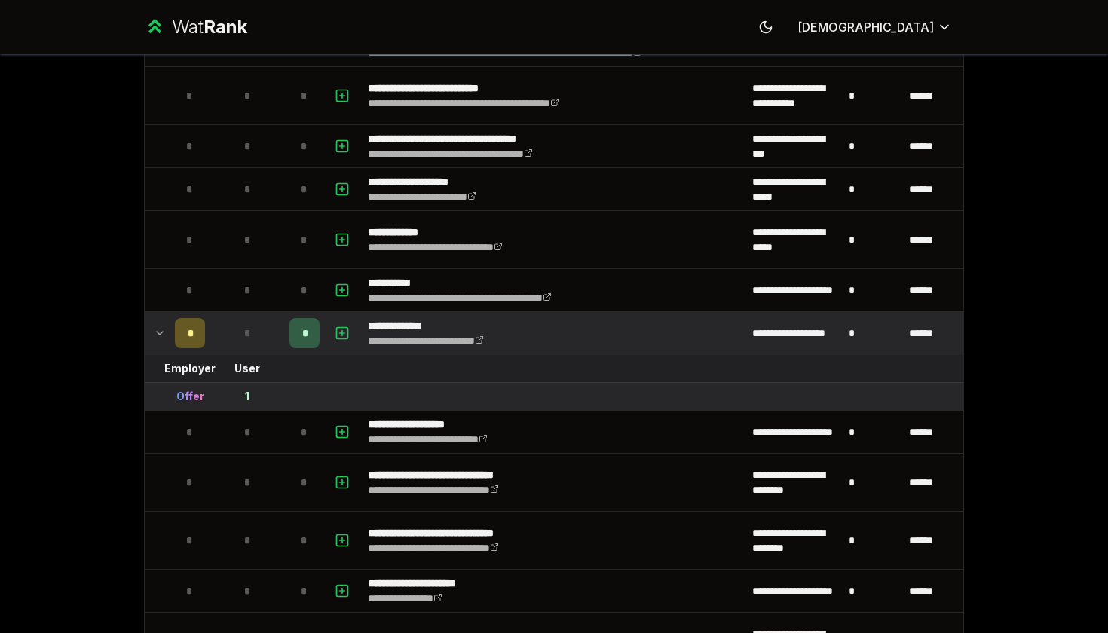
click at [566, 344] on td "**********" at bounding box center [554, 333] width 384 height 42
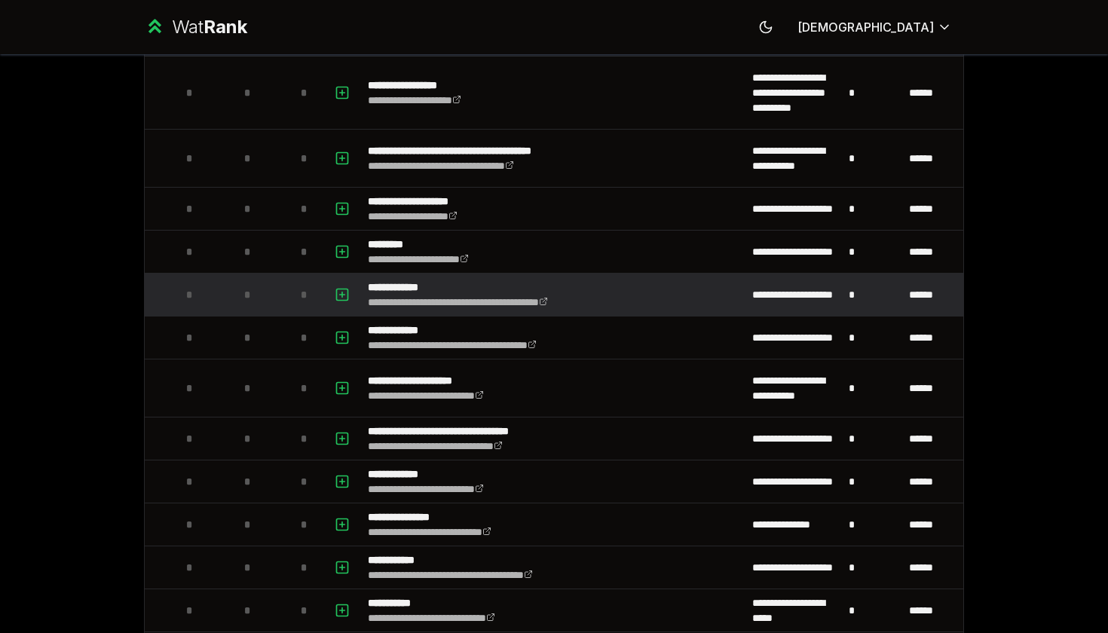
scroll to position [3924, 0]
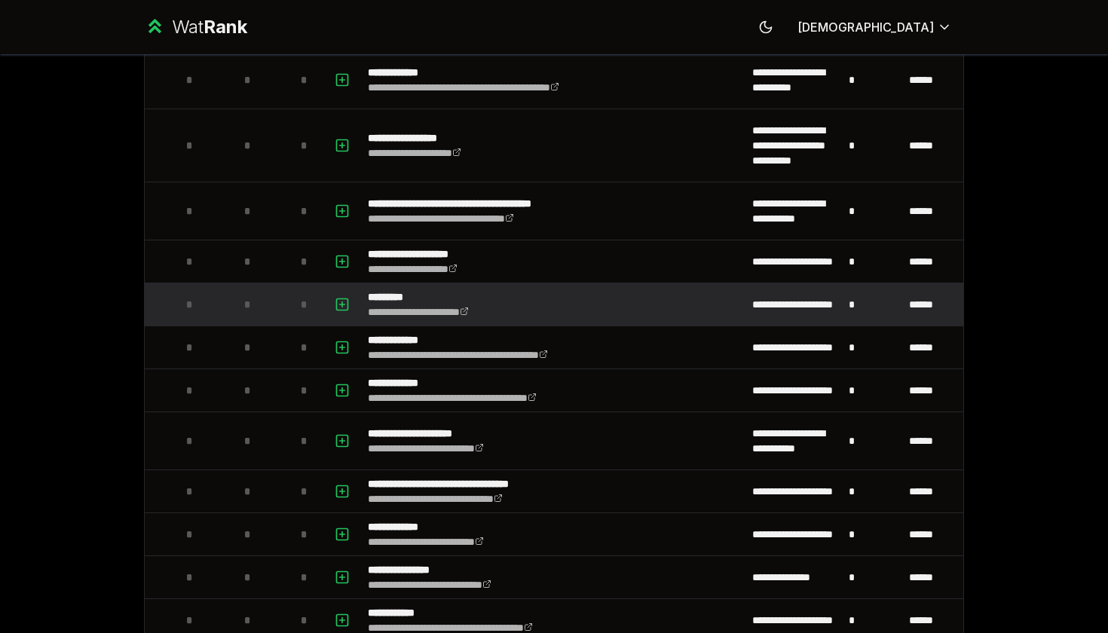
click at [550, 305] on td "**********" at bounding box center [554, 304] width 384 height 42
click at [553, 308] on td "**********" at bounding box center [554, 304] width 384 height 42
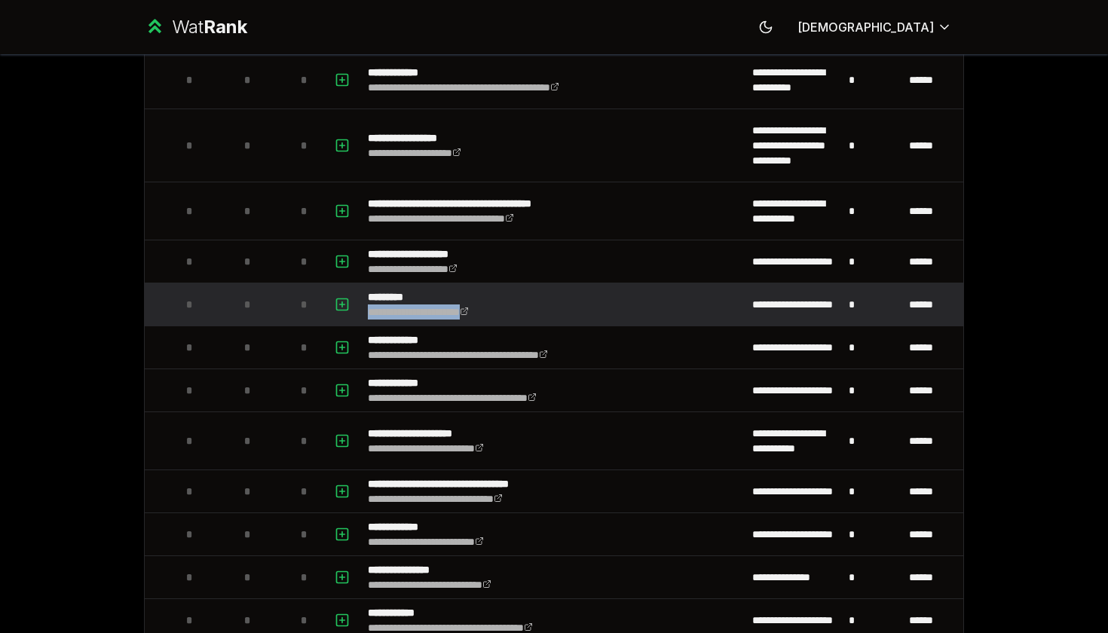
click at [553, 314] on td "**********" at bounding box center [554, 304] width 384 height 42
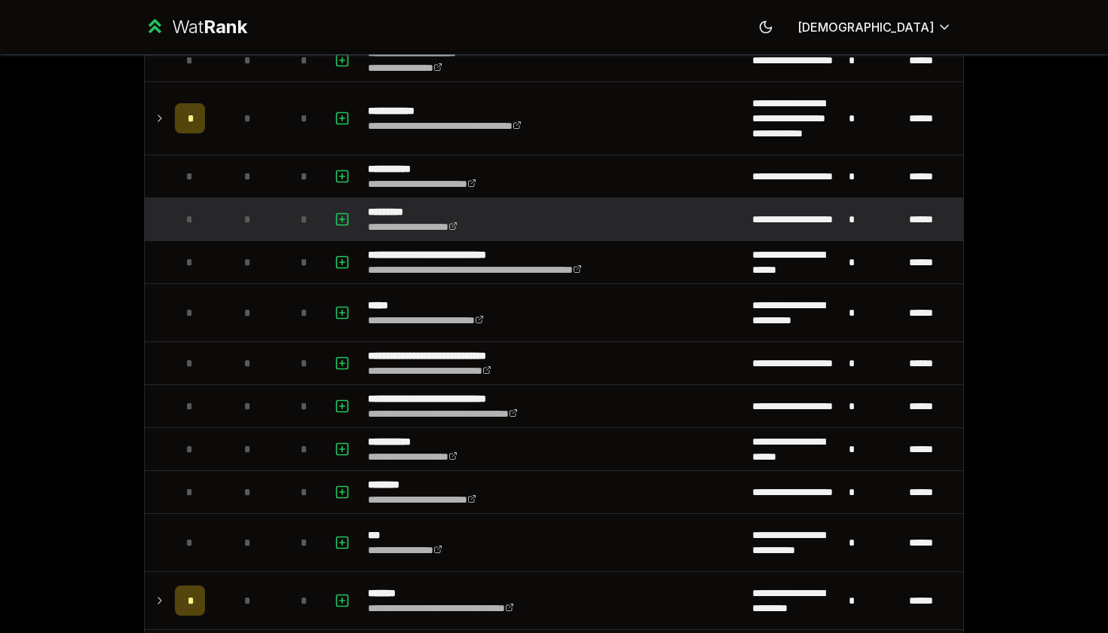
scroll to position [1422, 0]
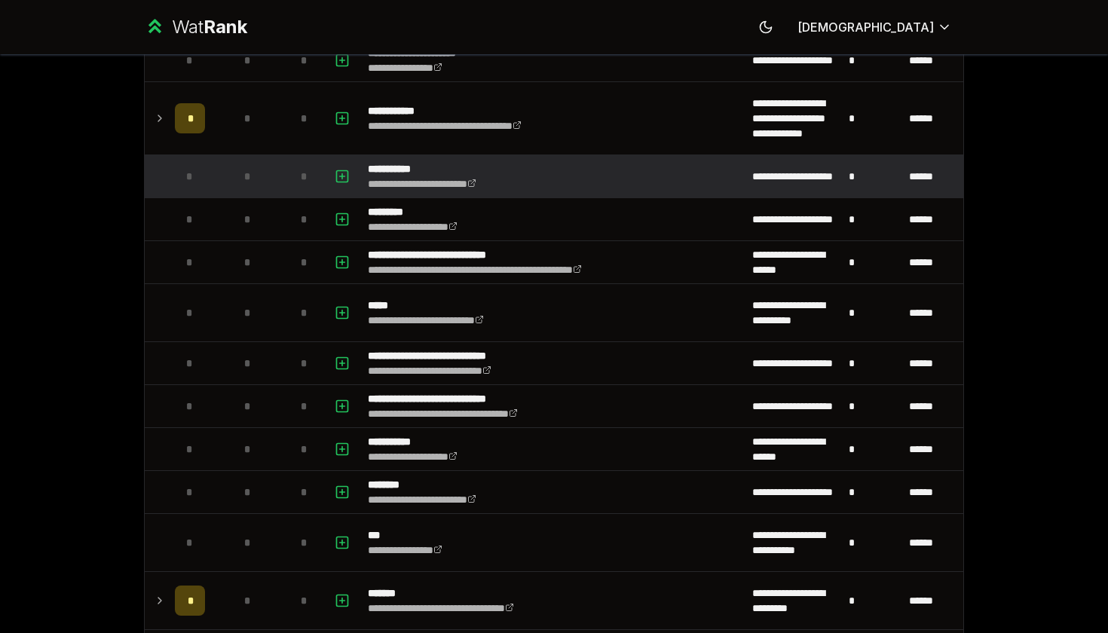
click at [690, 167] on td "**********" at bounding box center [554, 176] width 384 height 42
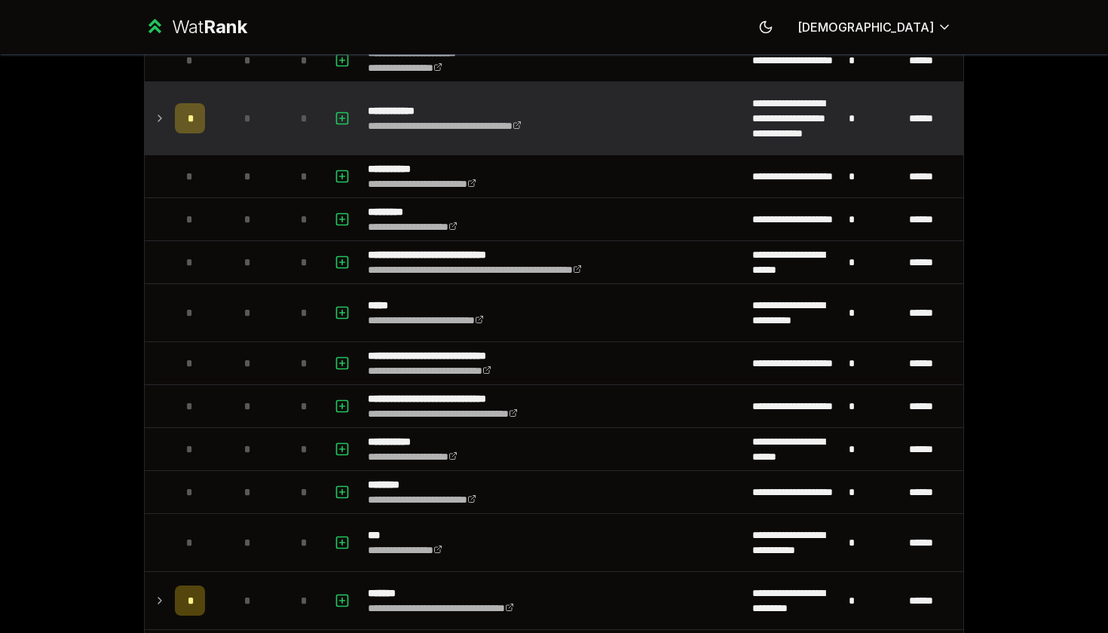
click at [665, 129] on td "**********" at bounding box center [554, 118] width 384 height 72
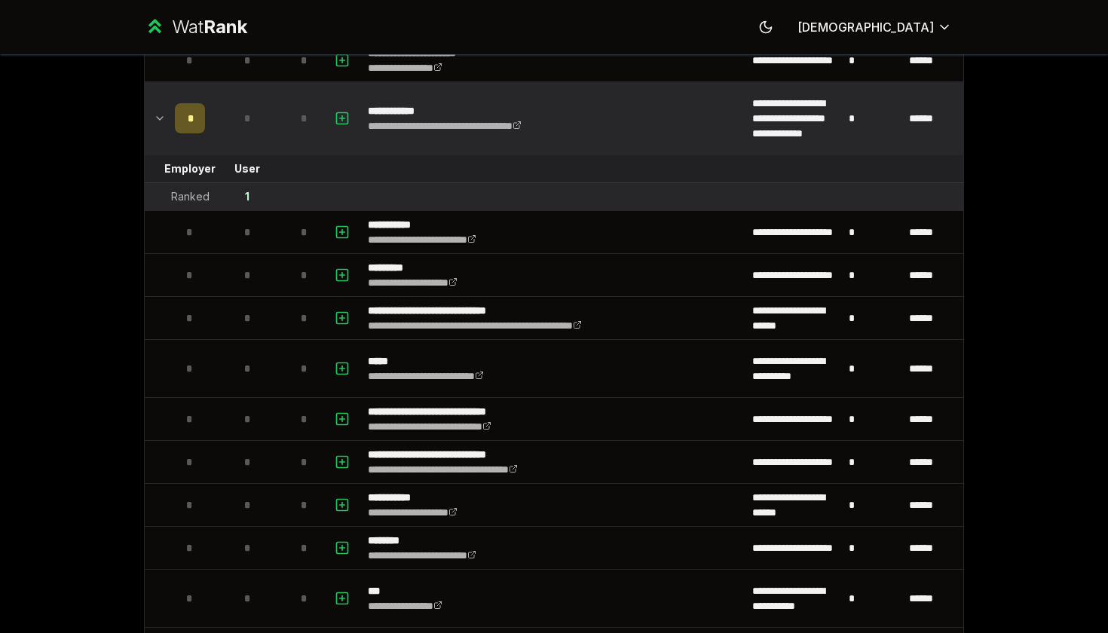
click at [665, 129] on td "**********" at bounding box center [554, 118] width 384 height 72
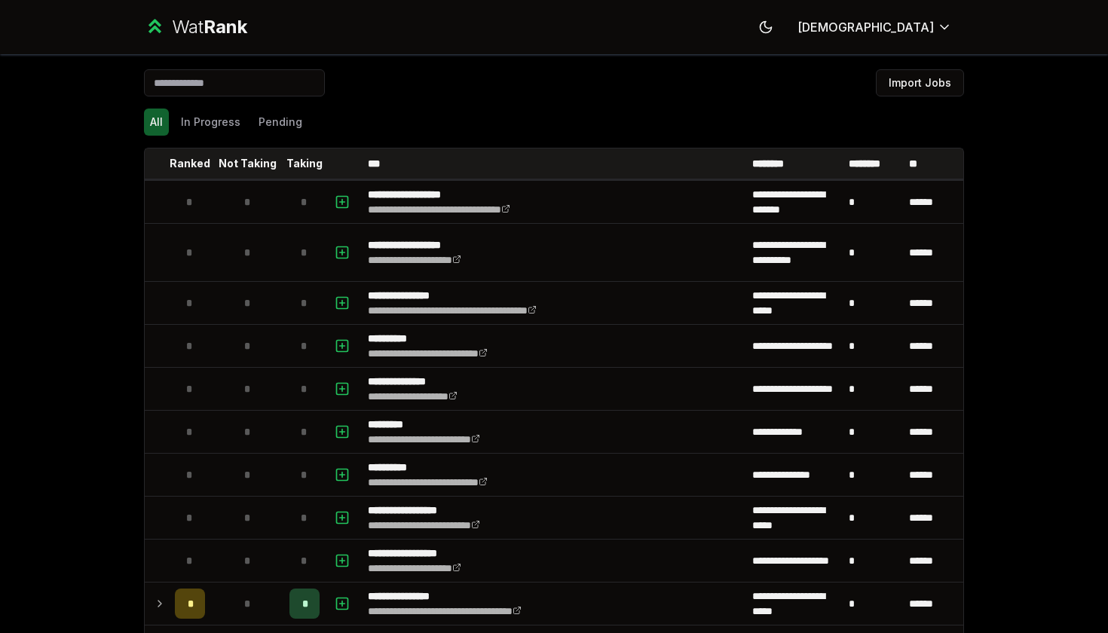
scroll to position [0, 0]
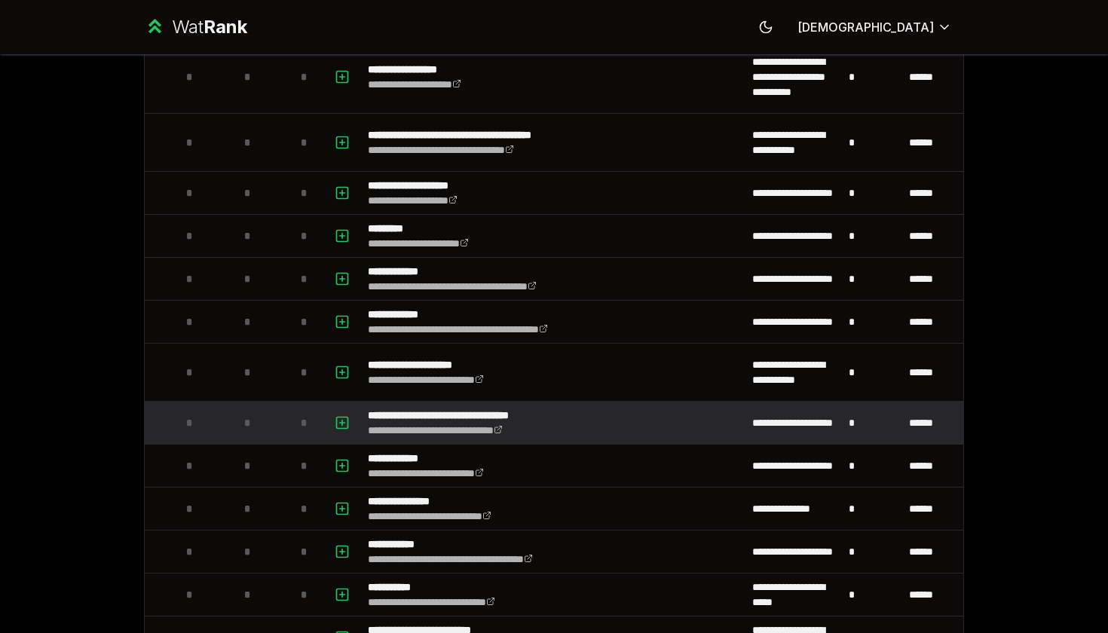
scroll to position [3914, 0]
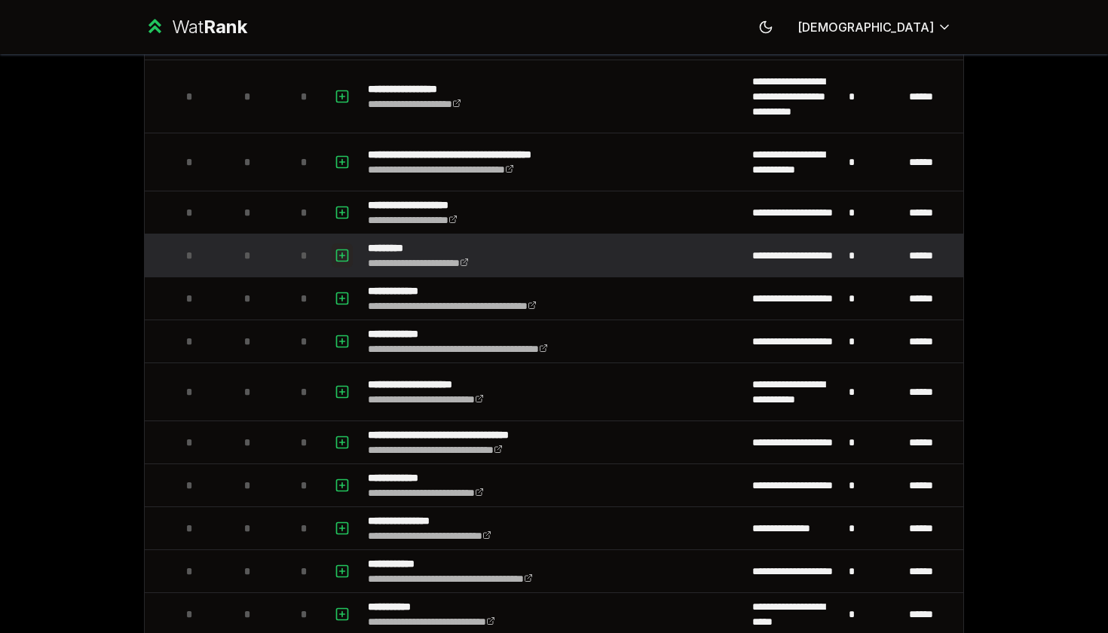
click at [342, 255] on icon "button" at bounding box center [342, 255] width 0 height 5
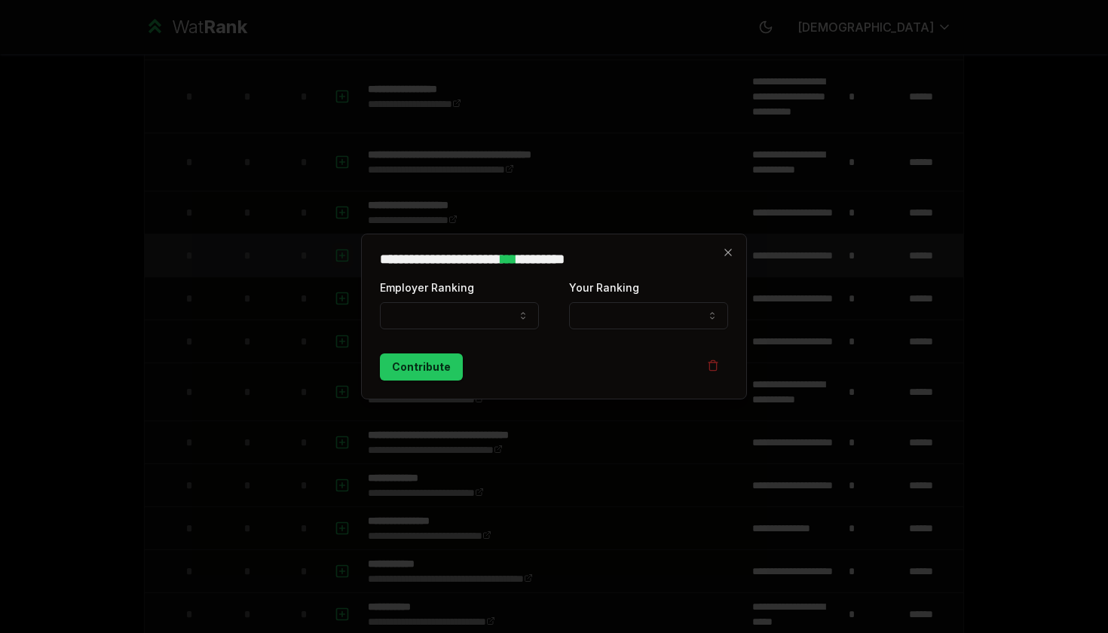
select select
click at [474, 325] on button "Employer Ranking" at bounding box center [459, 315] width 159 height 27
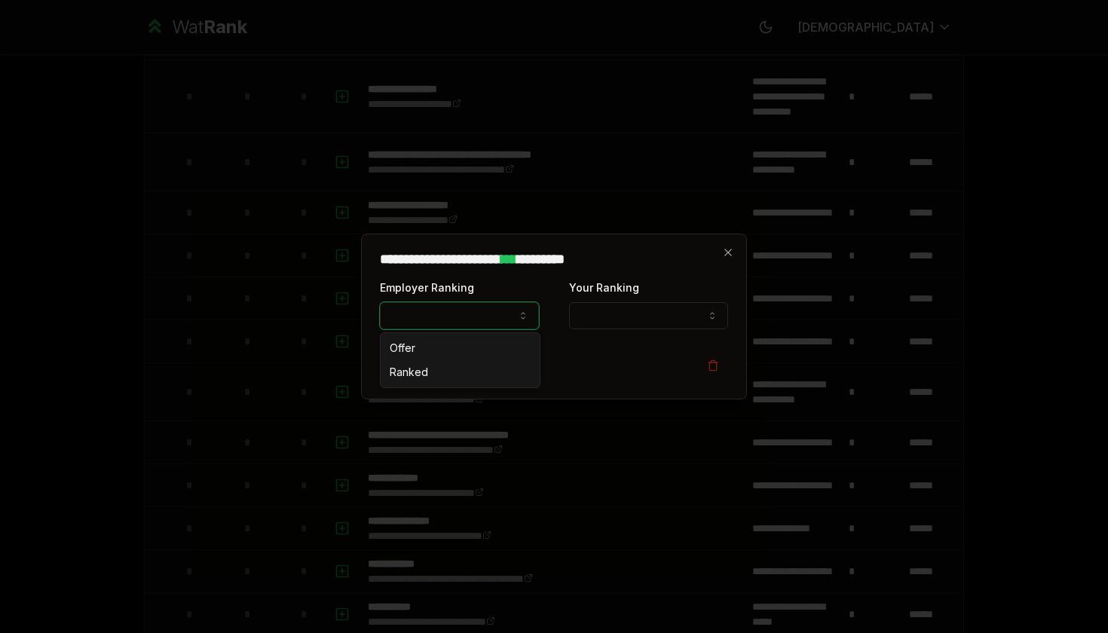
select select "******"
click at [609, 320] on button "Your Ranking" at bounding box center [648, 315] width 159 height 27
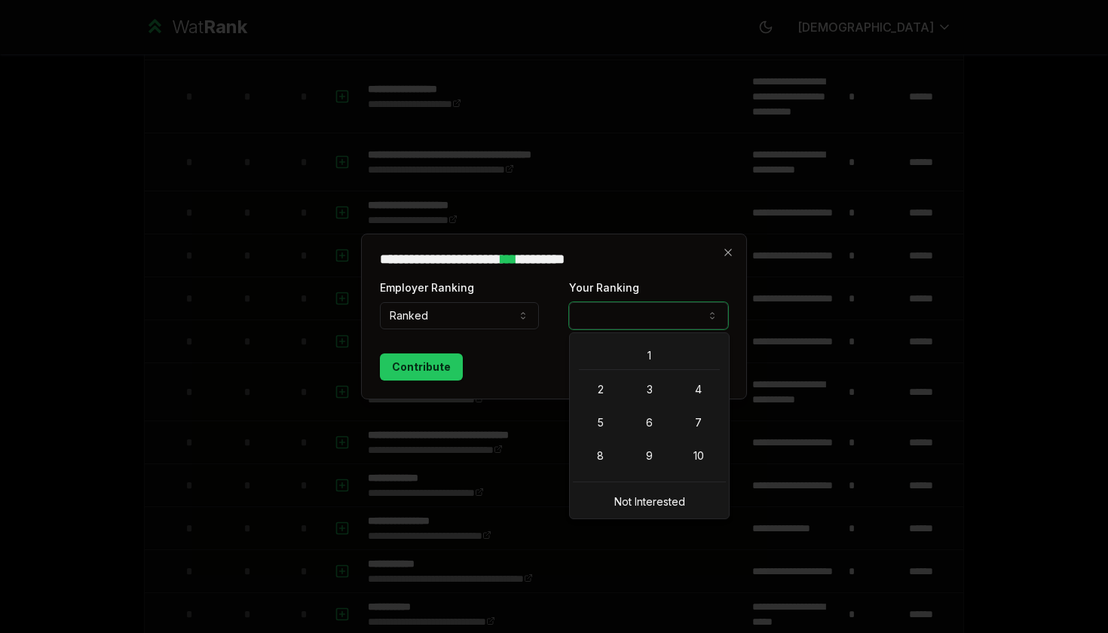
click at [683, 311] on button "Your Ranking" at bounding box center [648, 315] width 159 height 27
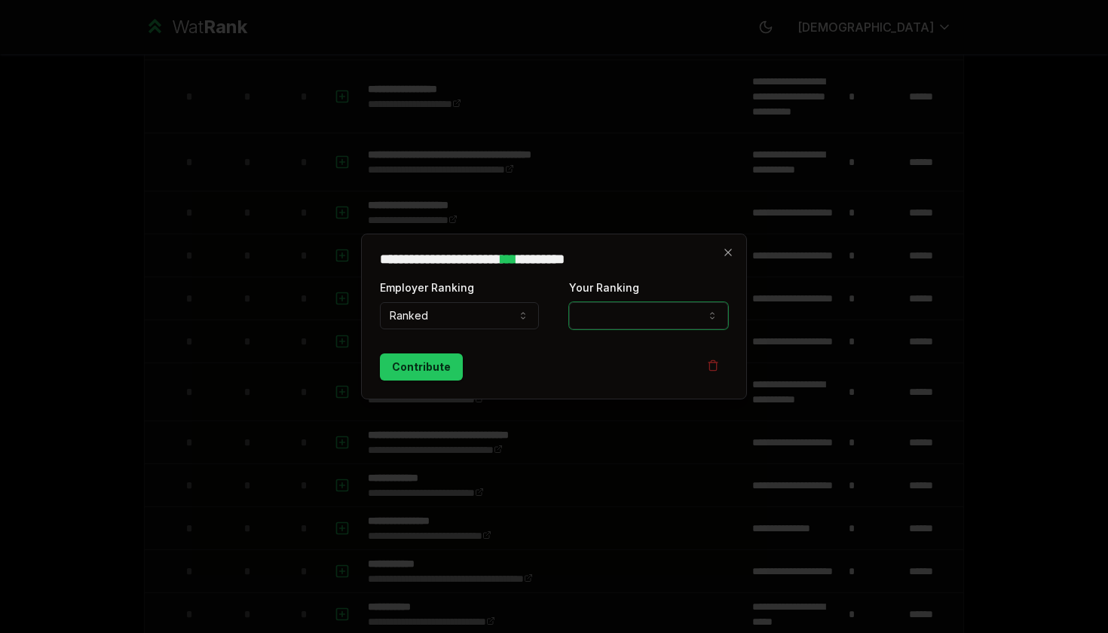
click at [683, 311] on button "Your Ranking" at bounding box center [648, 315] width 159 height 27
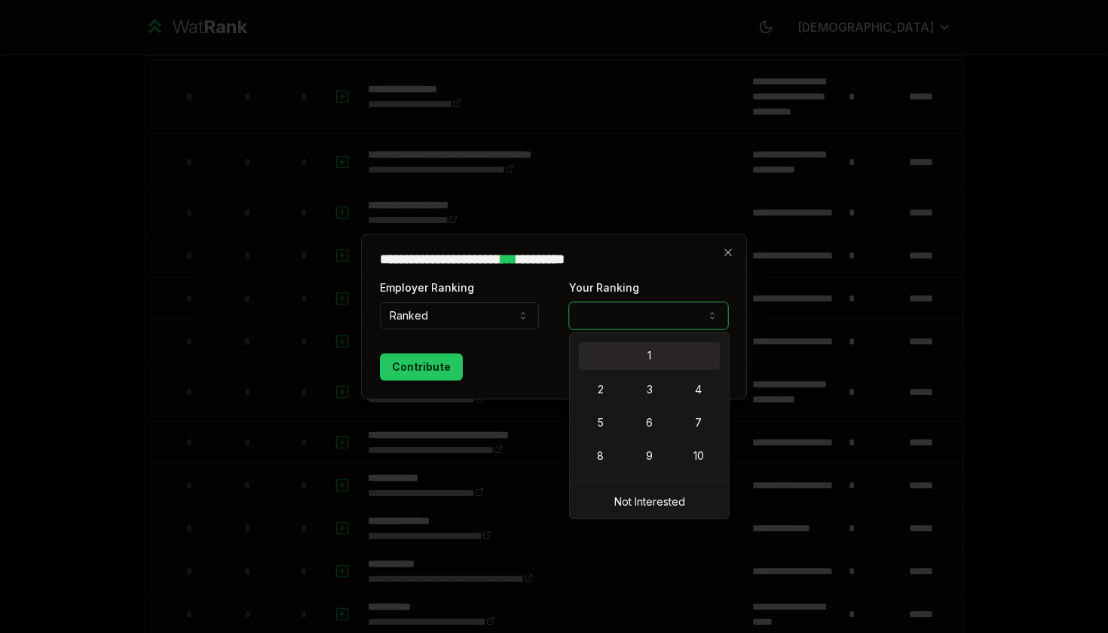
select select "*"
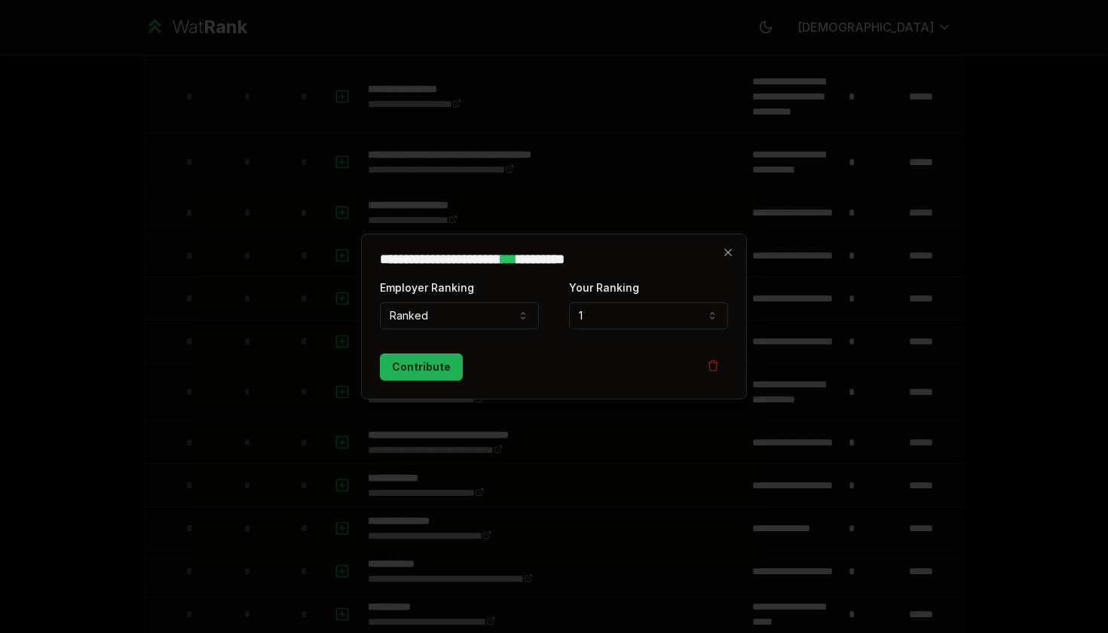
click at [409, 378] on button "Contribute" at bounding box center [421, 367] width 83 height 27
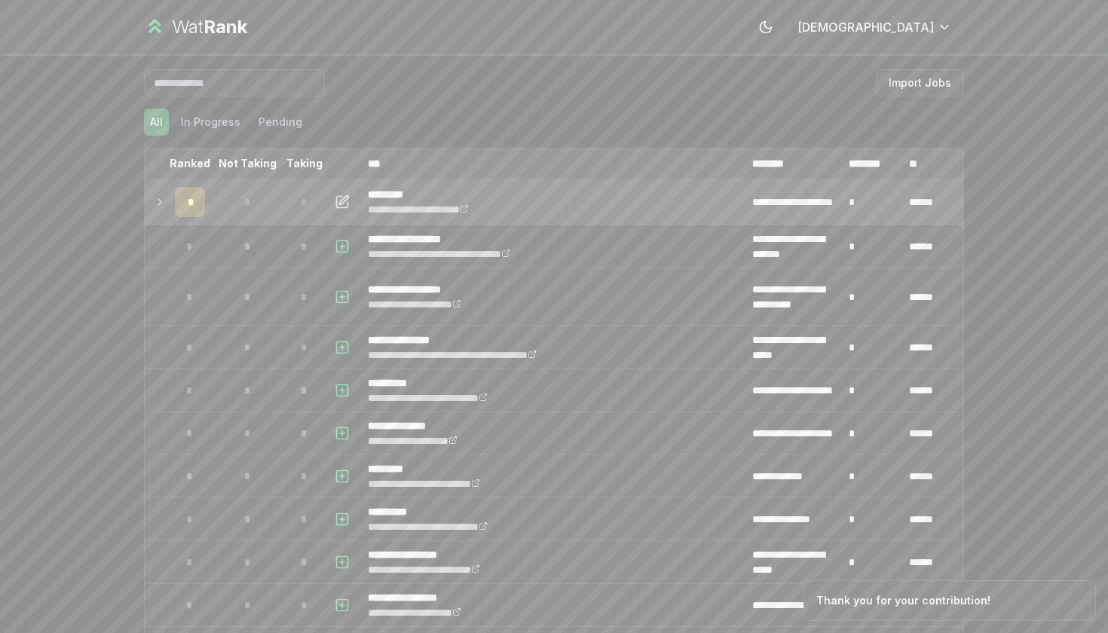
scroll to position [0, 0]
click at [257, 192] on div "*" at bounding box center [247, 202] width 30 height 30
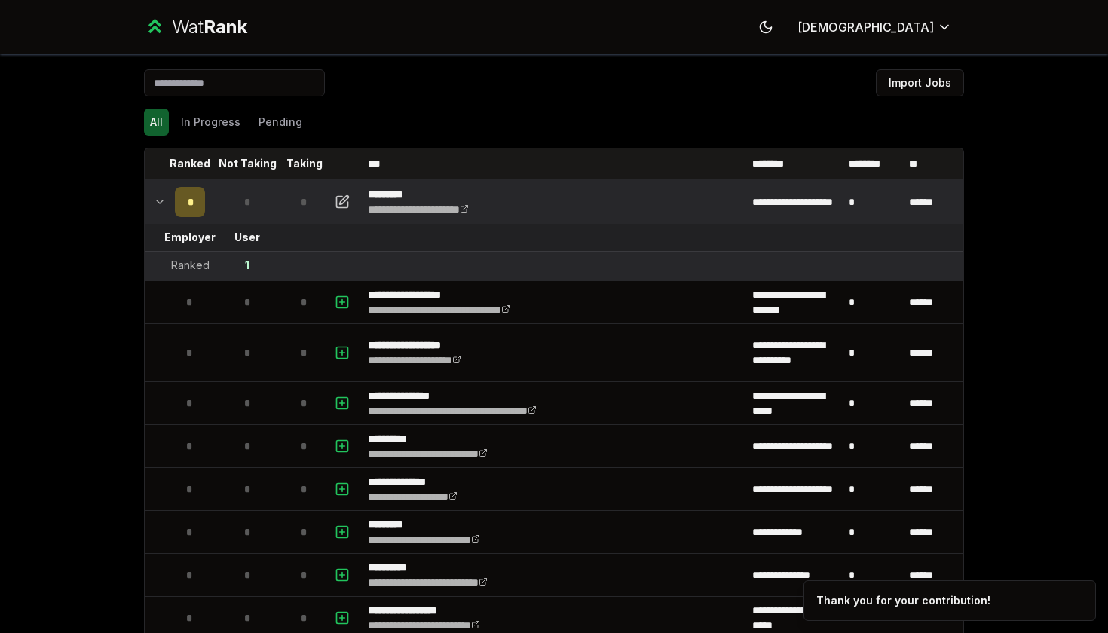
click at [249, 266] on div "1" at bounding box center [247, 265] width 5 height 15
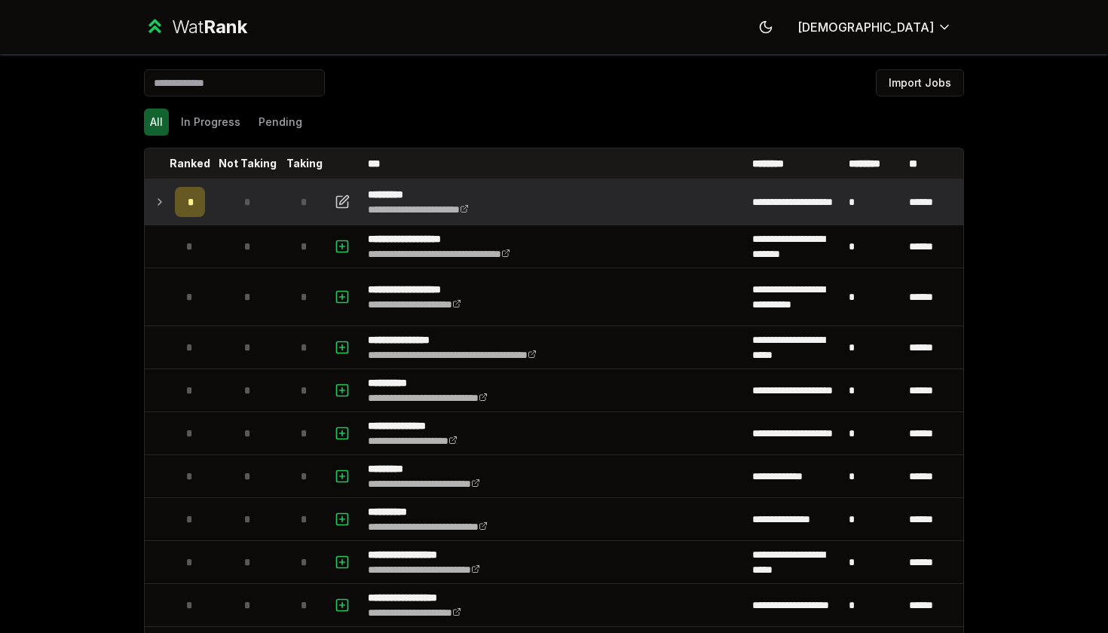
click at [145, 192] on td at bounding box center [157, 202] width 24 height 42
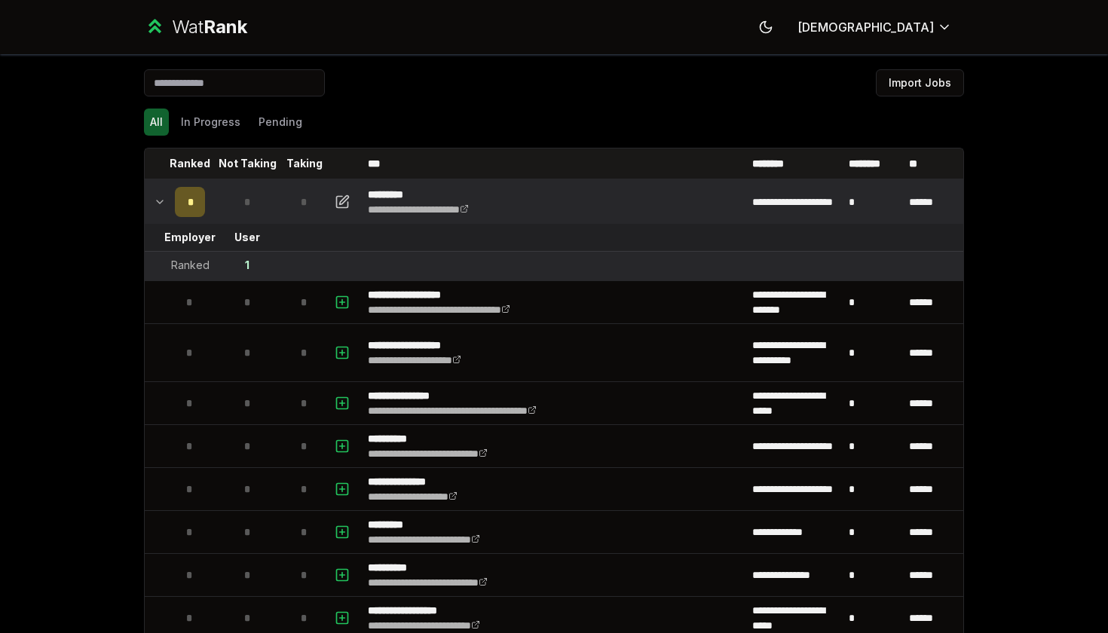
click at [145, 192] on td at bounding box center [157, 202] width 24 height 42
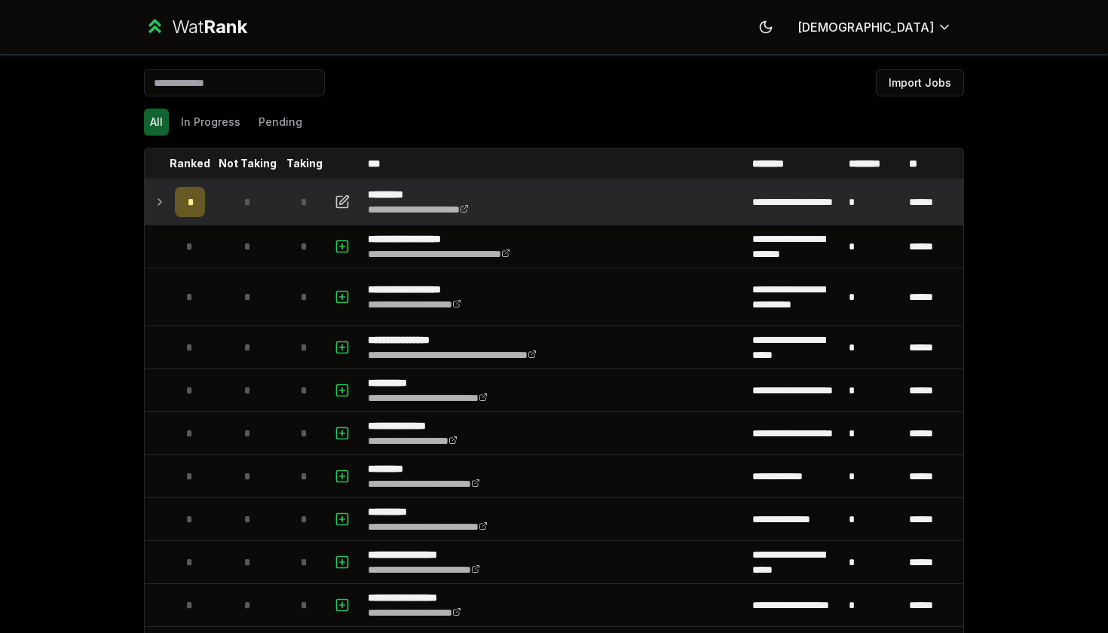
click at [165, 205] on icon at bounding box center [160, 202] width 12 height 18
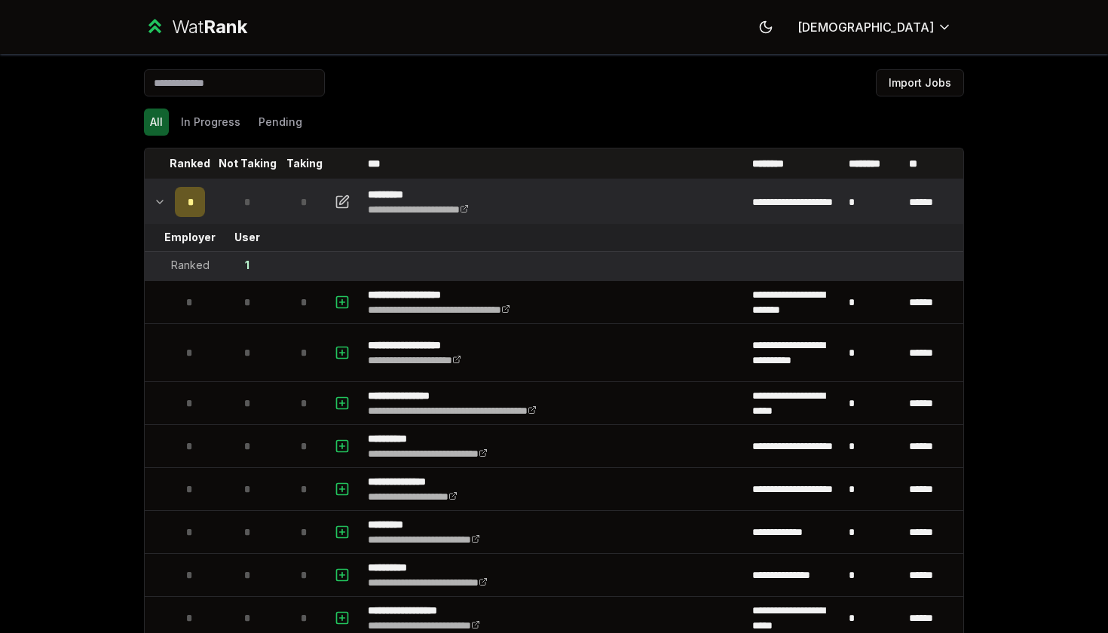
click at [165, 205] on icon at bounding box center [160, 202] width 12 height 18
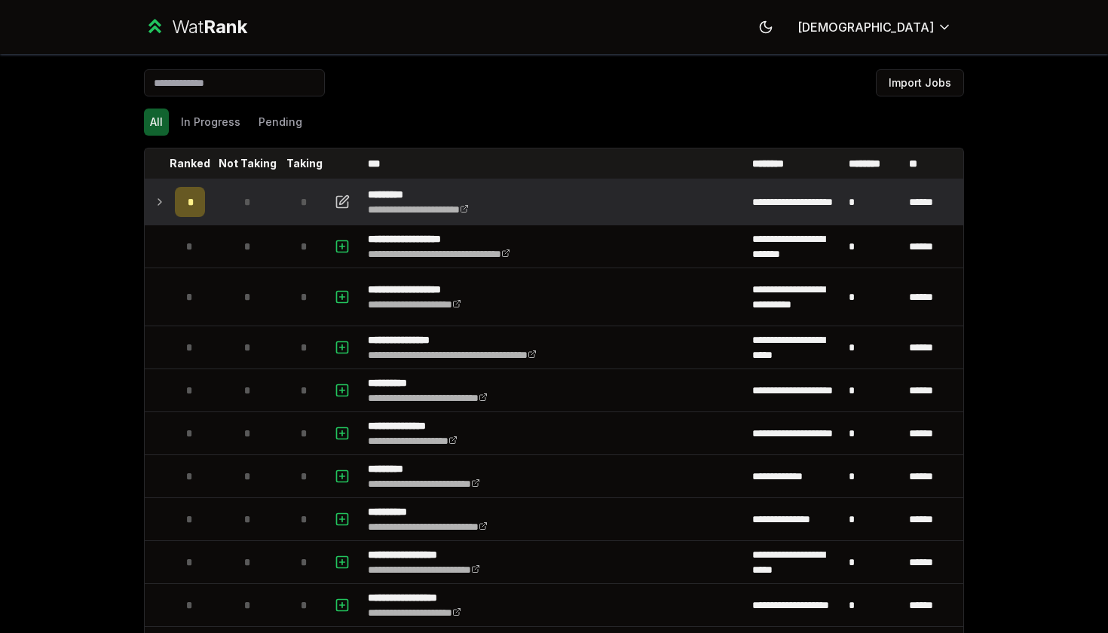
click at [160, 201] on icon at bounding box center [159, 202] width 3 height 6
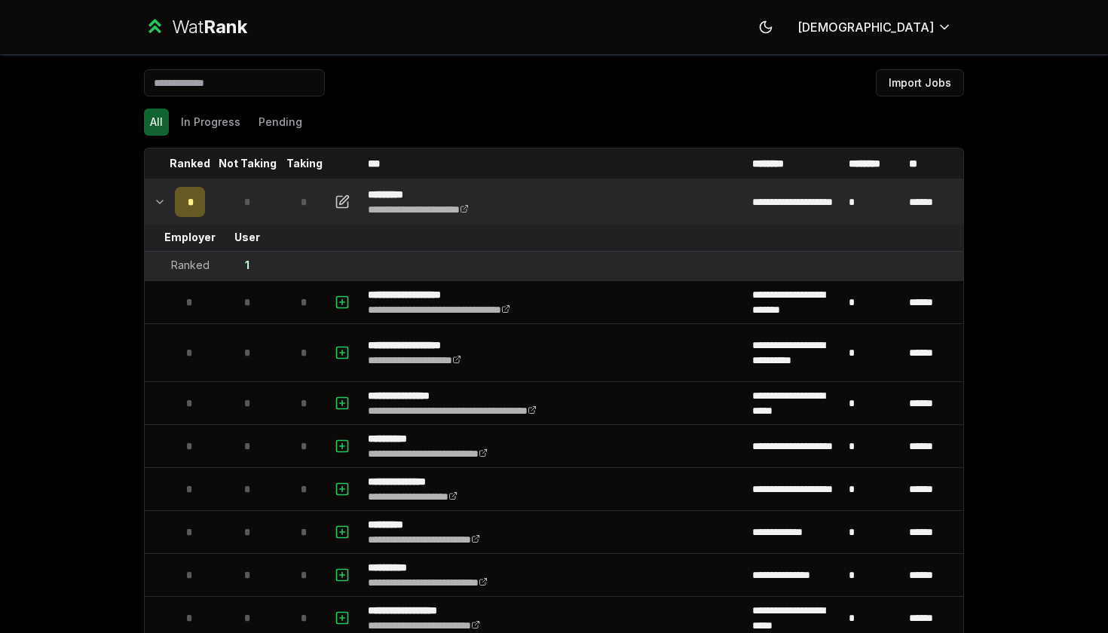
click at [160, 201] on icon at bounding box center [160, 202] width 12 height 18
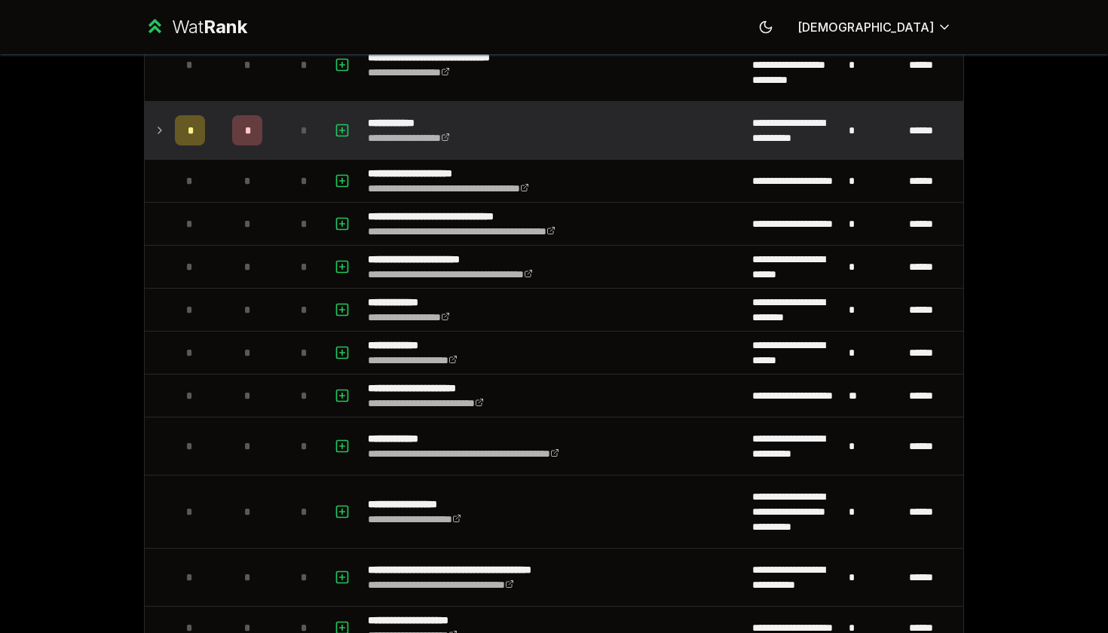
scroll to position [3532, 0]
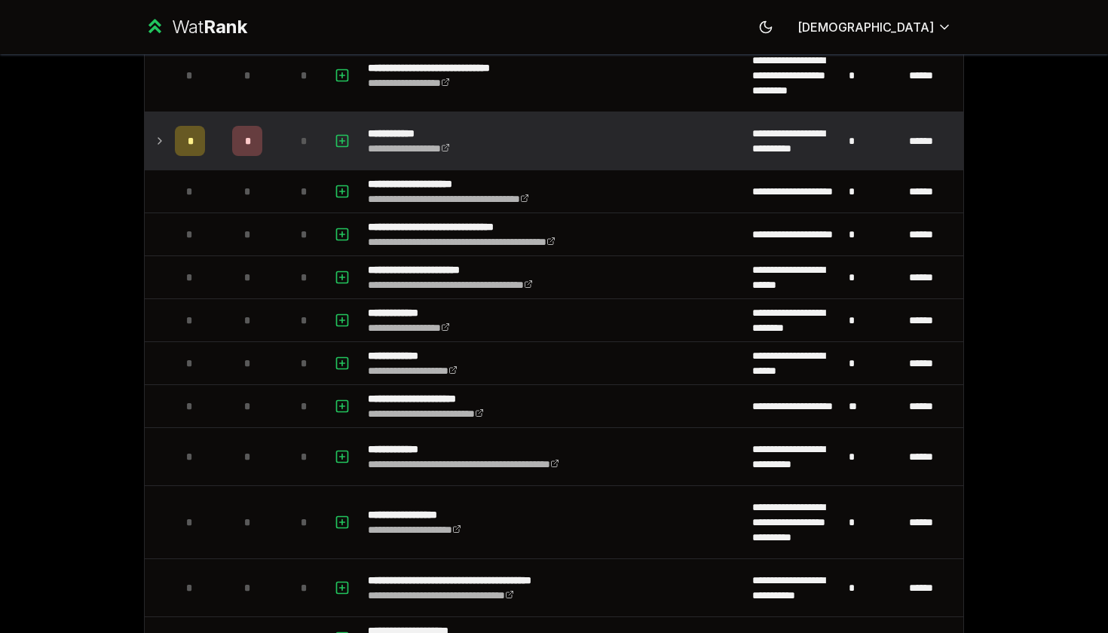
click at [157, 150] on td at bounding box center [157, 140] width 24 height 57
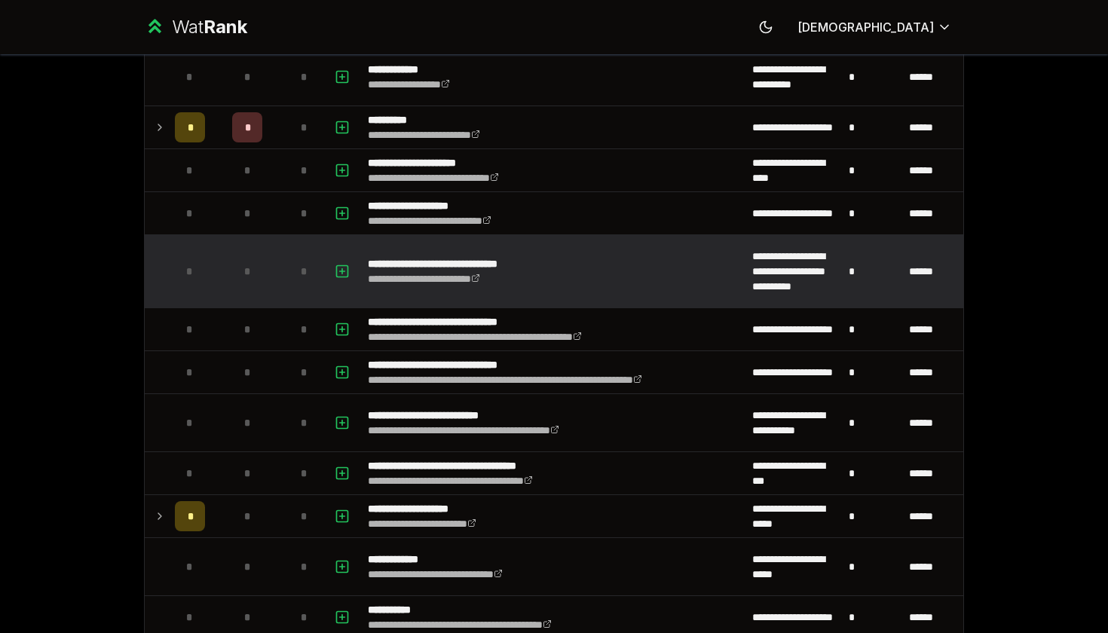
scroll to position [661, 0]
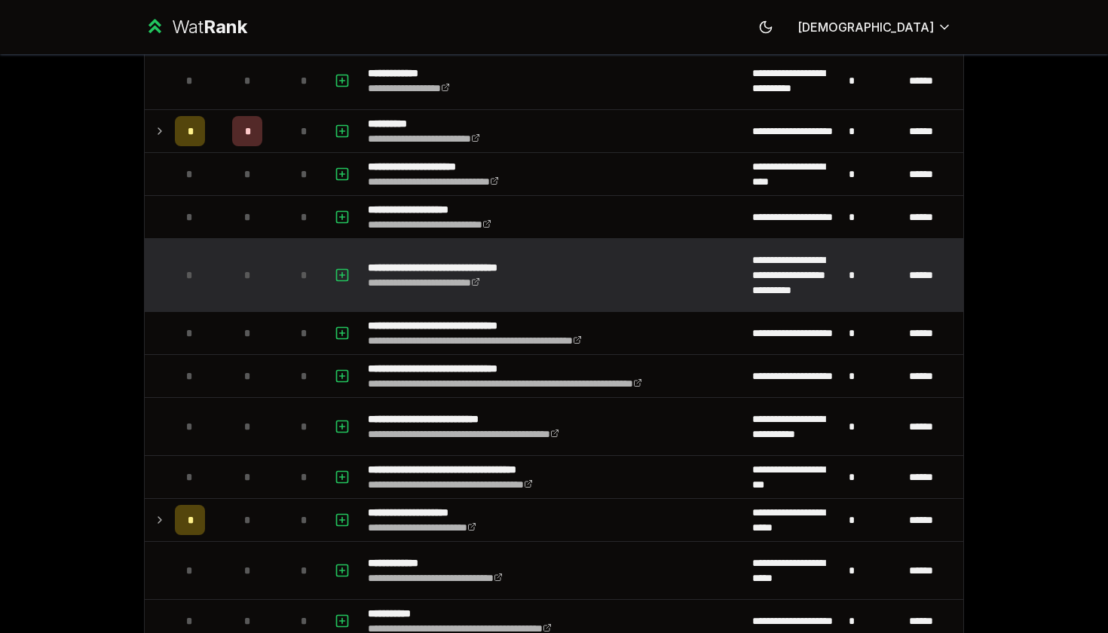
click at [343, 287] on button "button" at bounding box center [342, 275] width 21 height 25
select select
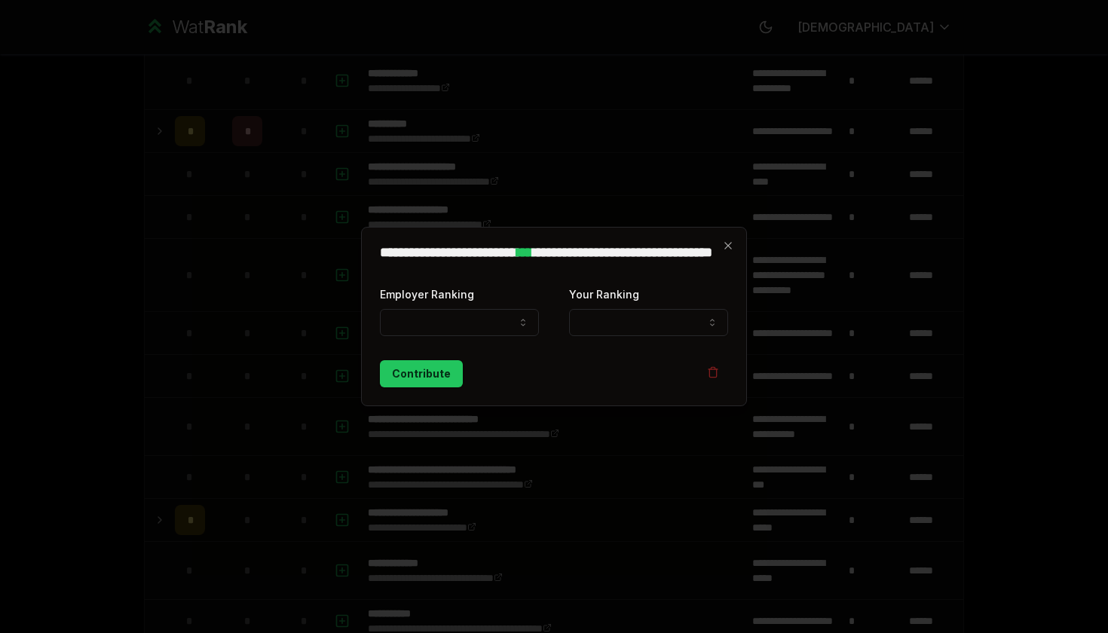
click at [412, 346] on form "**********" at bounding box center [554, 336] width 348 height 103
click at [429, 319] on button "Employer Ranking" at bounding box center [459, 322] width 159 height 27
select select "******"
click at [439, 382] on button "Contribute" at bounding box center [421, 373] width 83 height 27
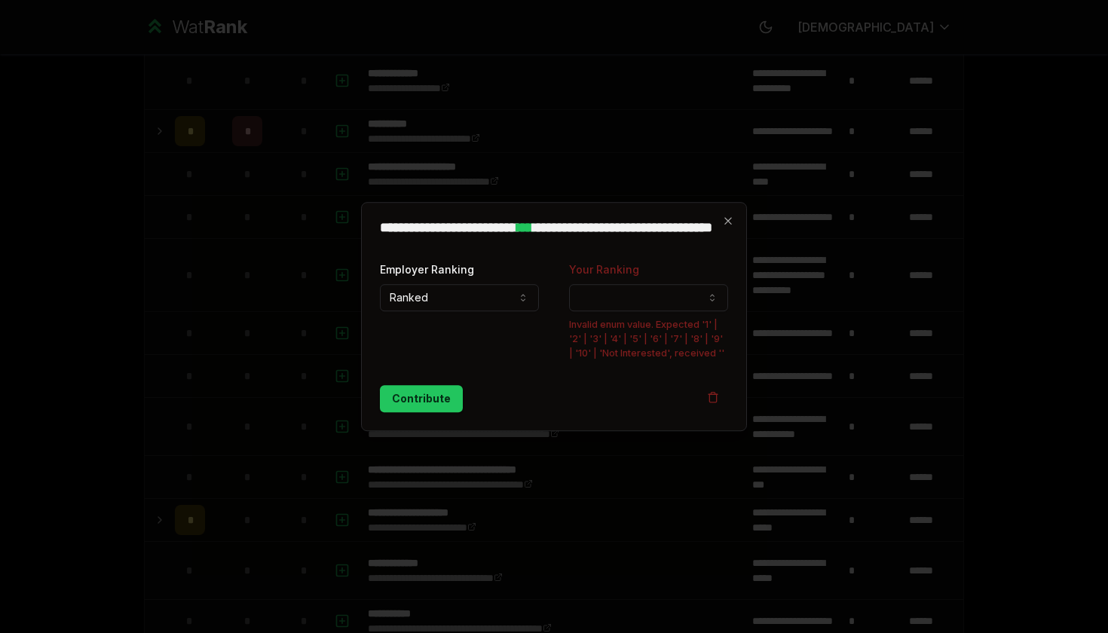
click at [654, 303] on button "Your Ranking" at bounding box center [648, 297] width 159 height 27
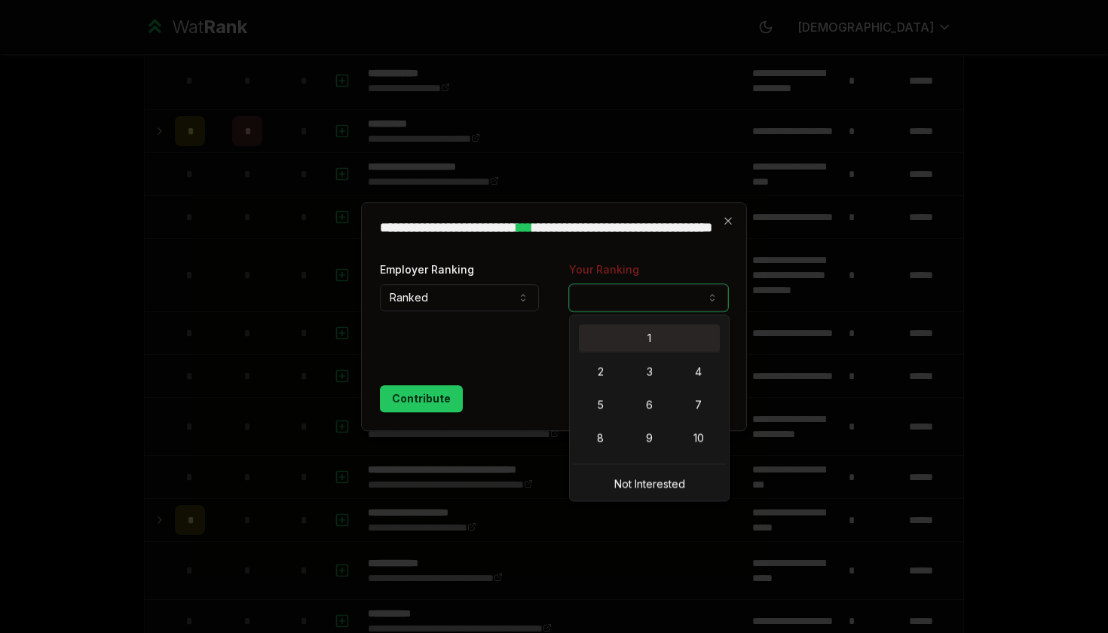
select select "*"
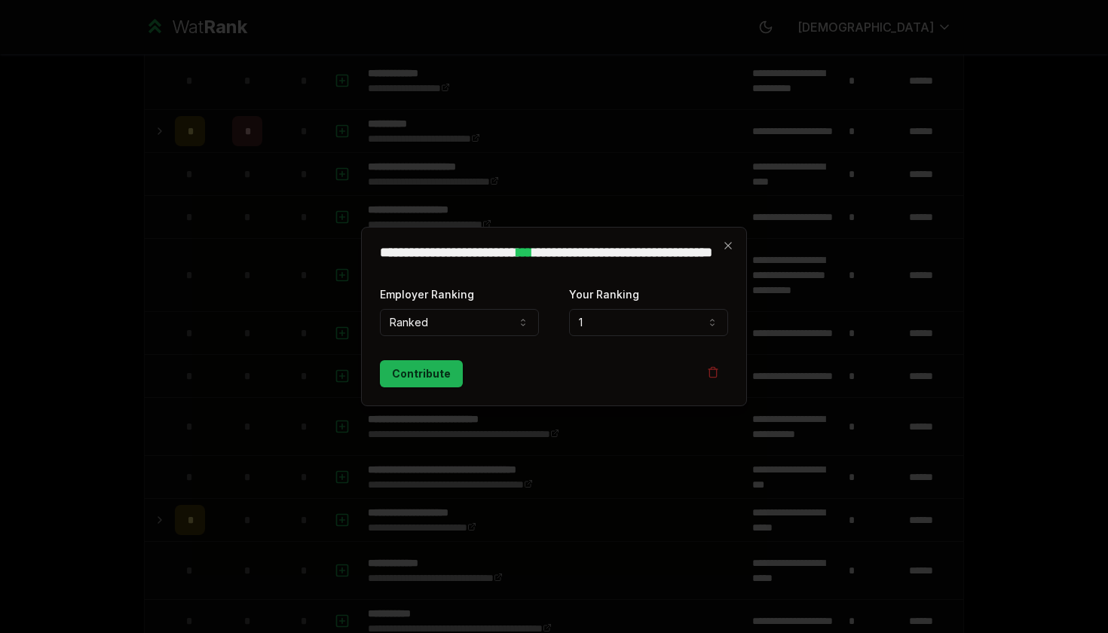
click at [428, 374] on button "Contribute" at bounding box center [421, 373] width 83 height 27
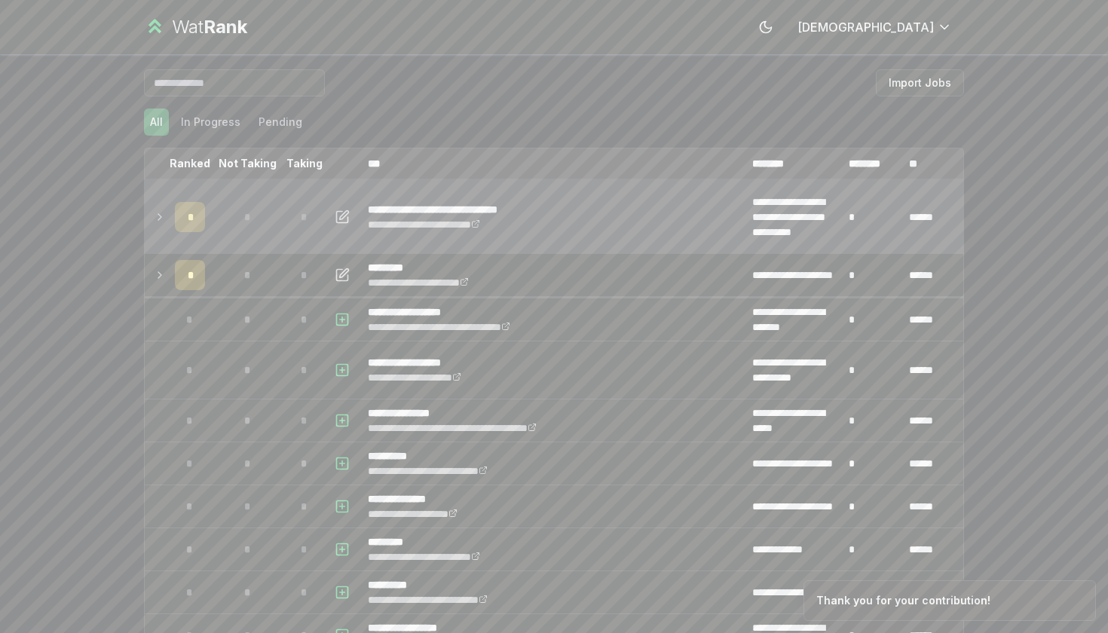
scroll to position [0, 0]
click at [162, 213] on icon at bounding box center [160, 217] width 12 height 18
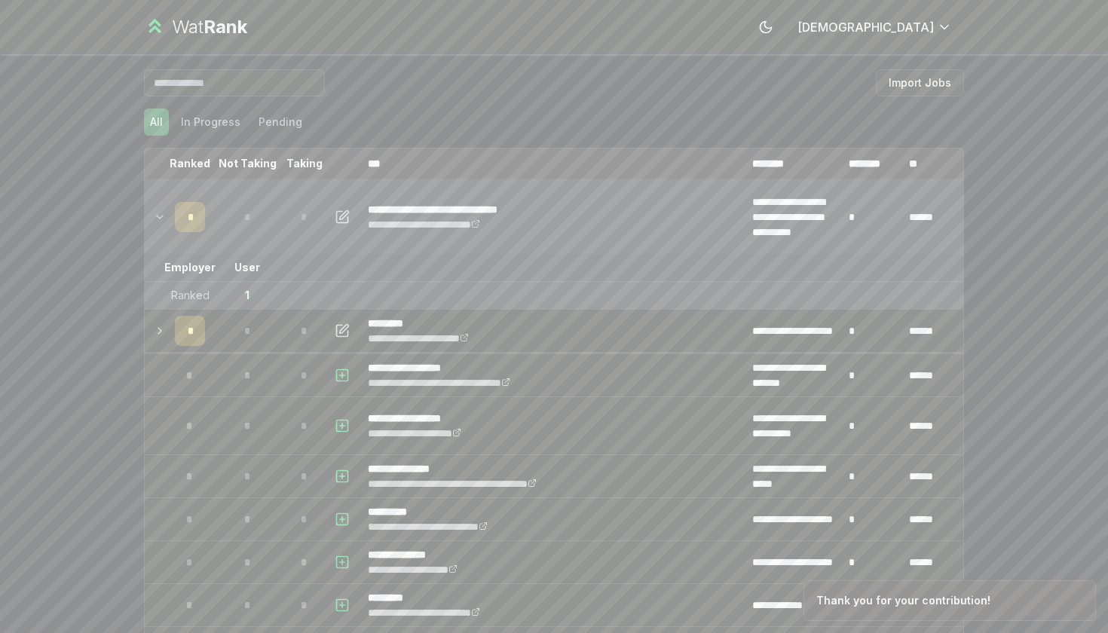
click at [162, 213] on icon at bounding box center [160, 217] width 12 height 18
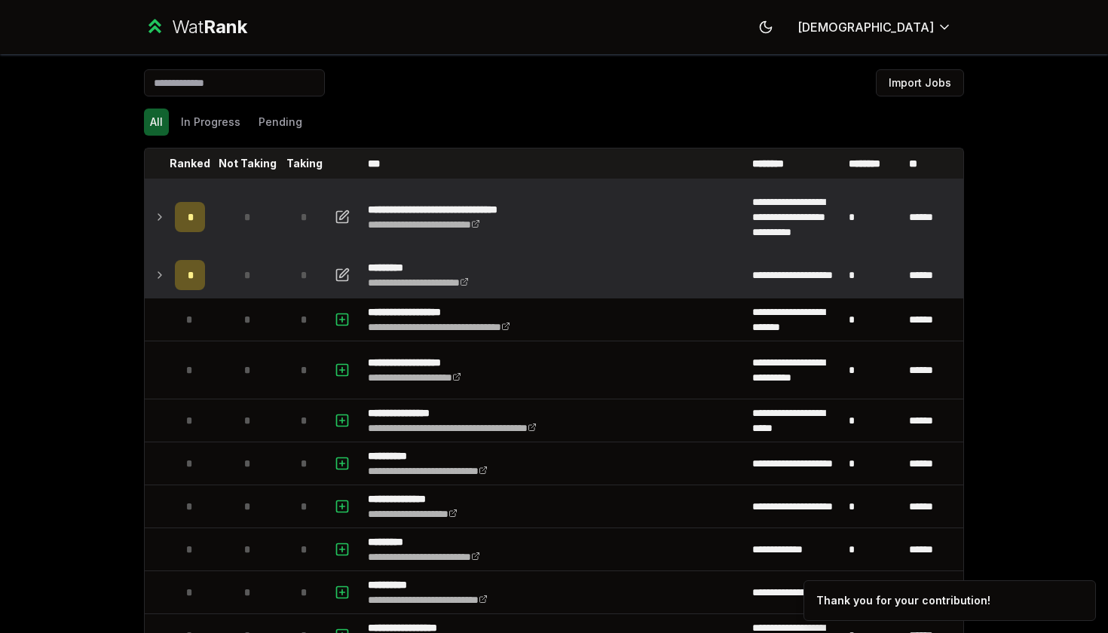
click at [164, 274] on icon at bounding box center [160, 275] width 12 height 18
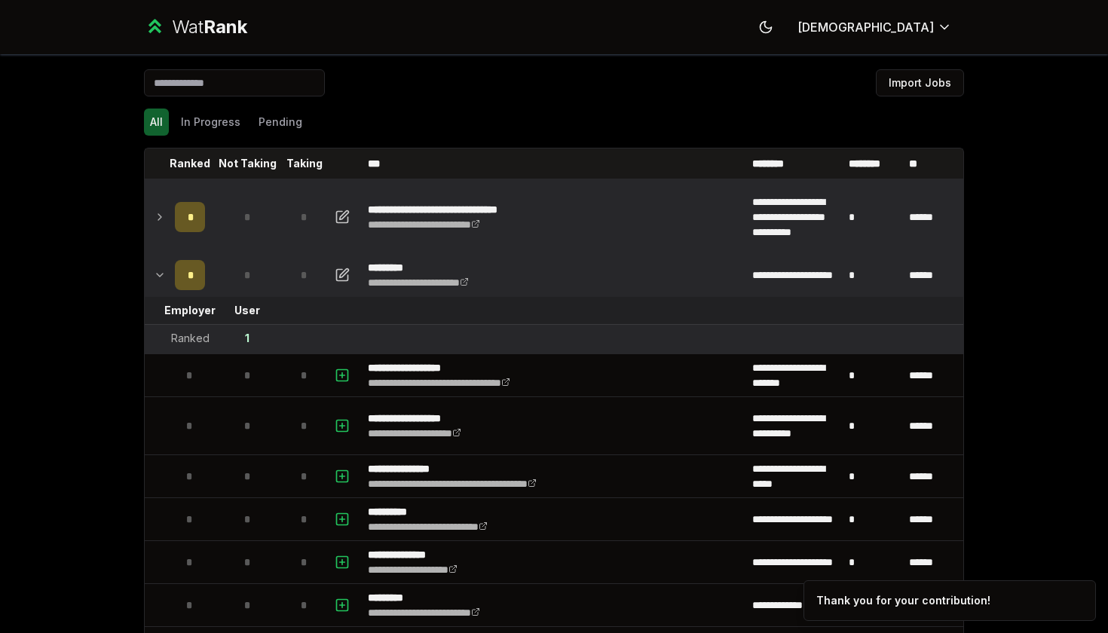
click at [164, 274] on icon at bounding box center [160, 275] width 12 height 18
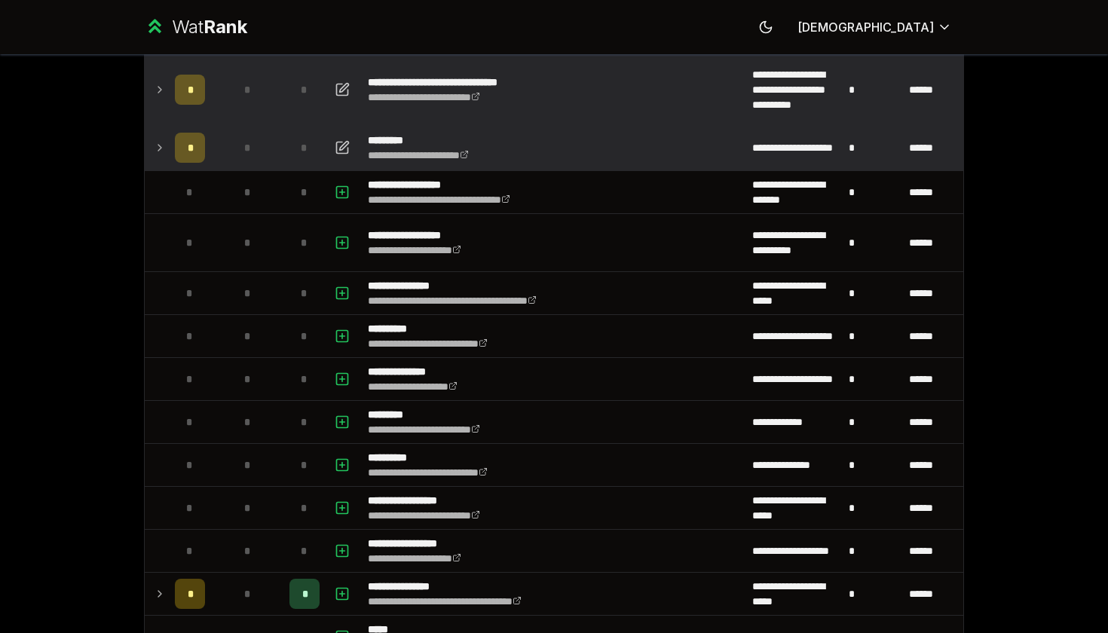
scroll to position [134, 0]
